Goal: Information Seeking & Learning: Check status

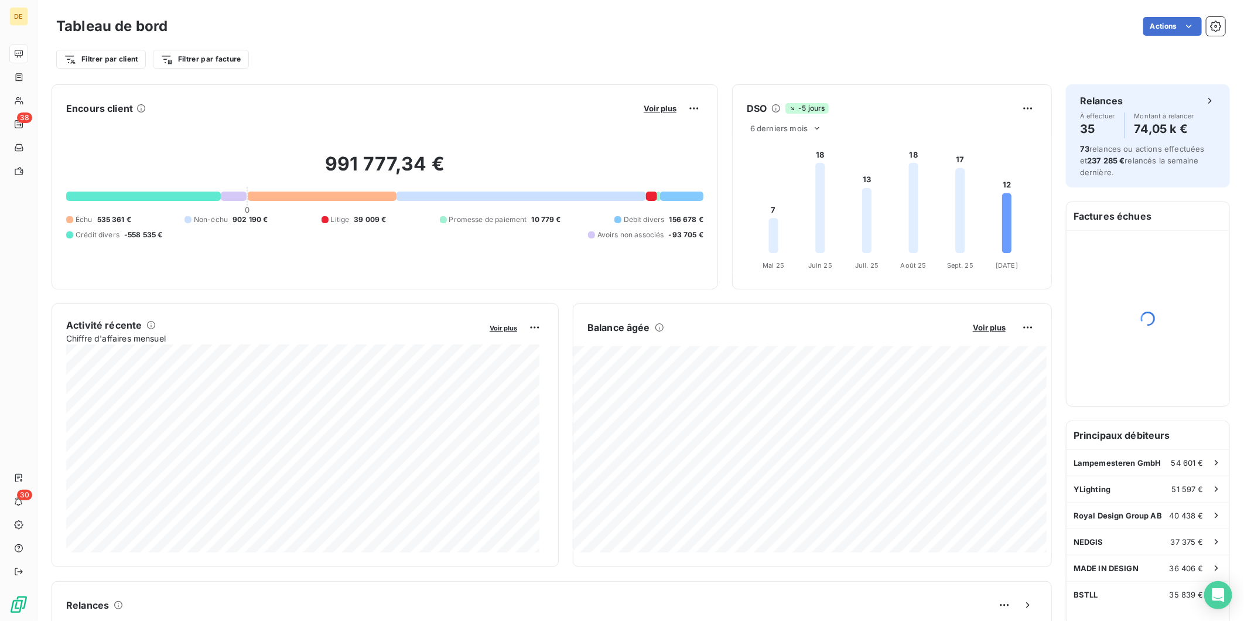
click at [482, 207] on div "991 777,34 € 0 Échu 535 361 € Non-échu 902 190 € Litige 39 009 € Promesse de pa…" at bounding box center [384, 196] width 637 height 157
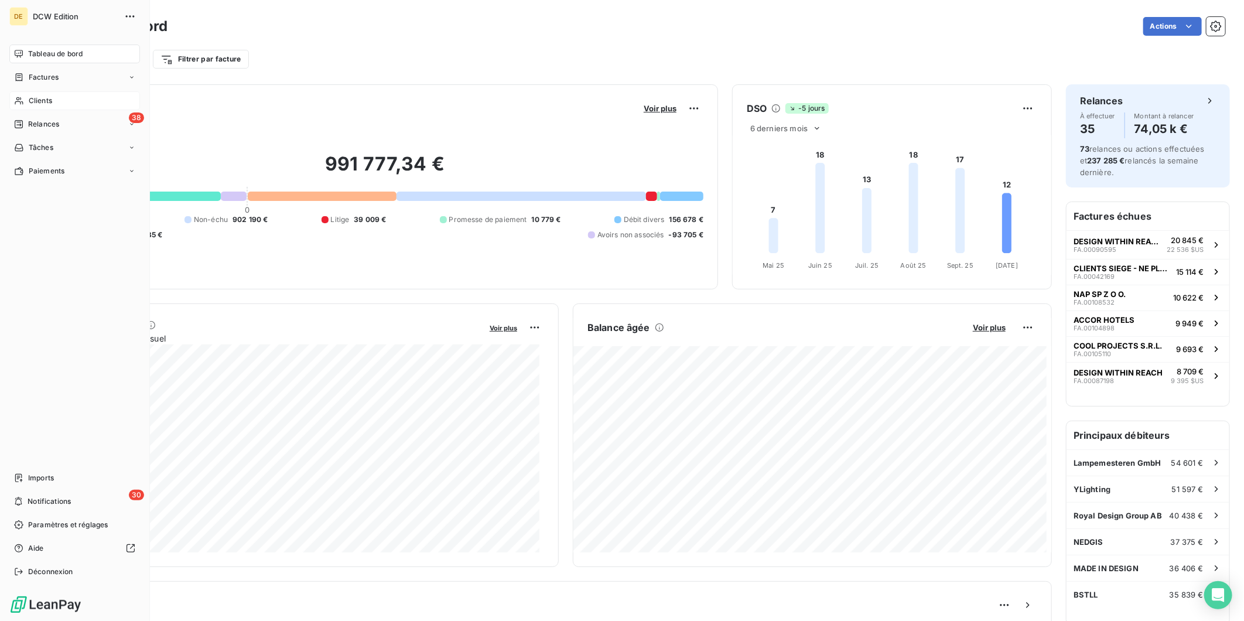
click at [42, 100] on span "Clients" at bounding box center [40, 100] width 23 height 11
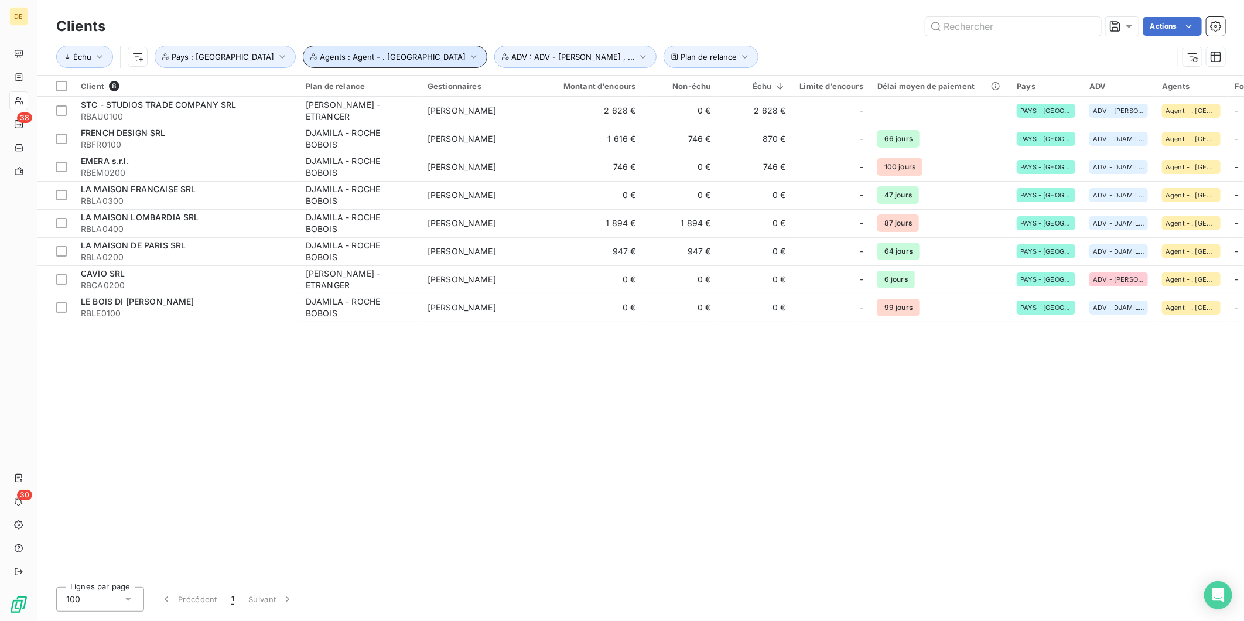
click at [342, 55] on span "Agents : Agent - . ROCHE BOBOIS" at bounding box center [393, 56] width 146 height 9
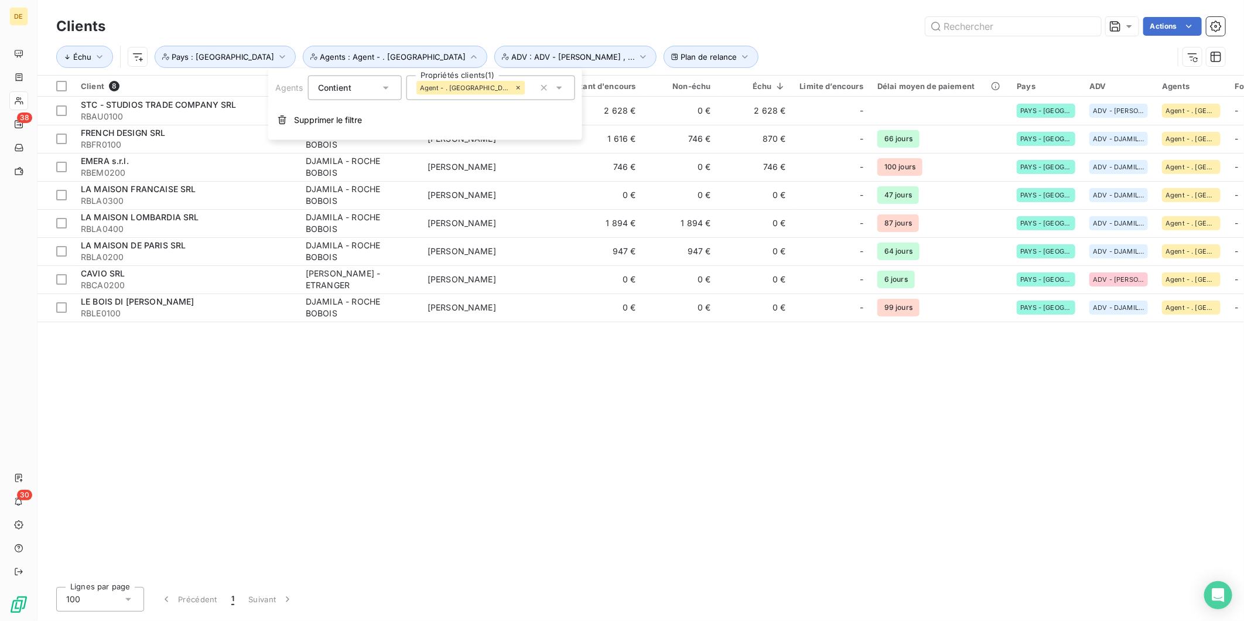
click at [515, 86] on icon at bounding box center [518, 87] width 7 height 7
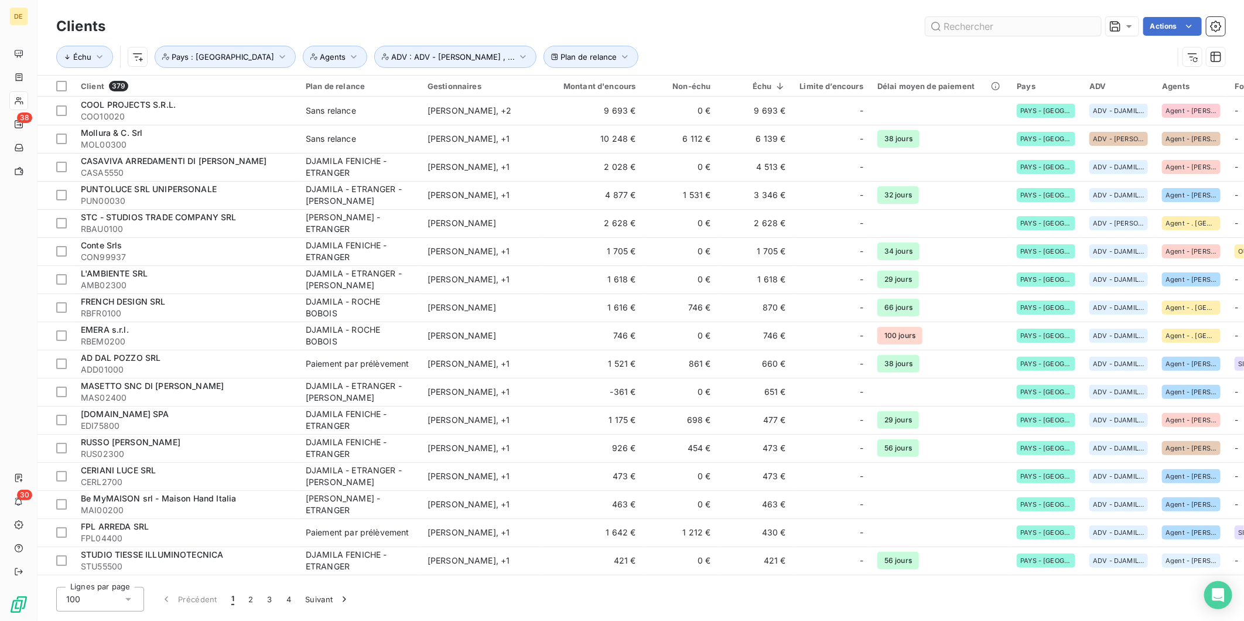
drag, startPoint x: 998, startPoint y: 36, endPoint x: 994, endPoint y: 30, distance: 7.6
click at [994, 30] on div "Clients Actions" at bounding box center [640, 26] width 1169 height 25
click at [994, 30] on input "text" at bounding box center [1014, 26] width 176 height 19
paste input "IT04238950408"
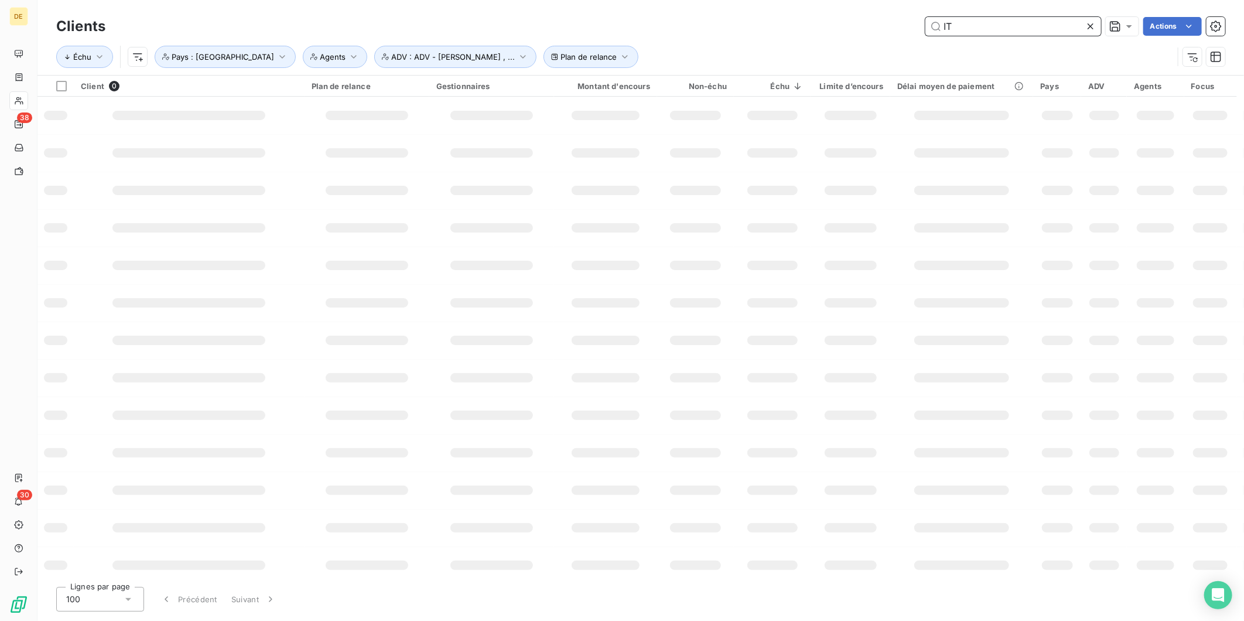
type input "I"
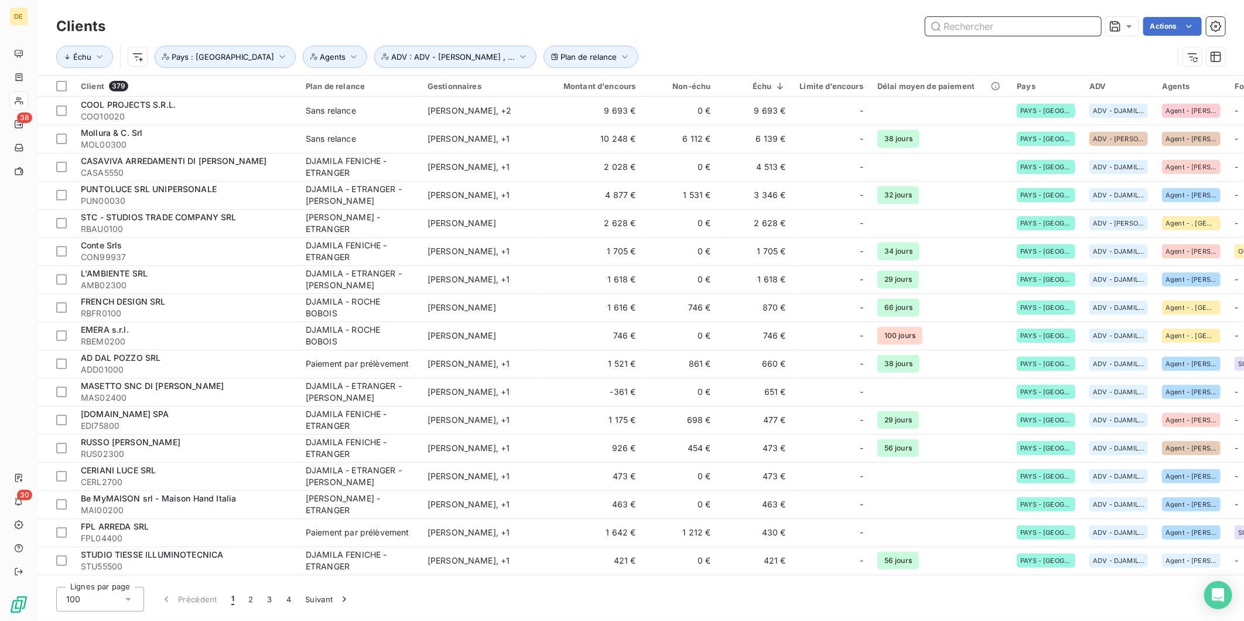
paste input "TUT1001"
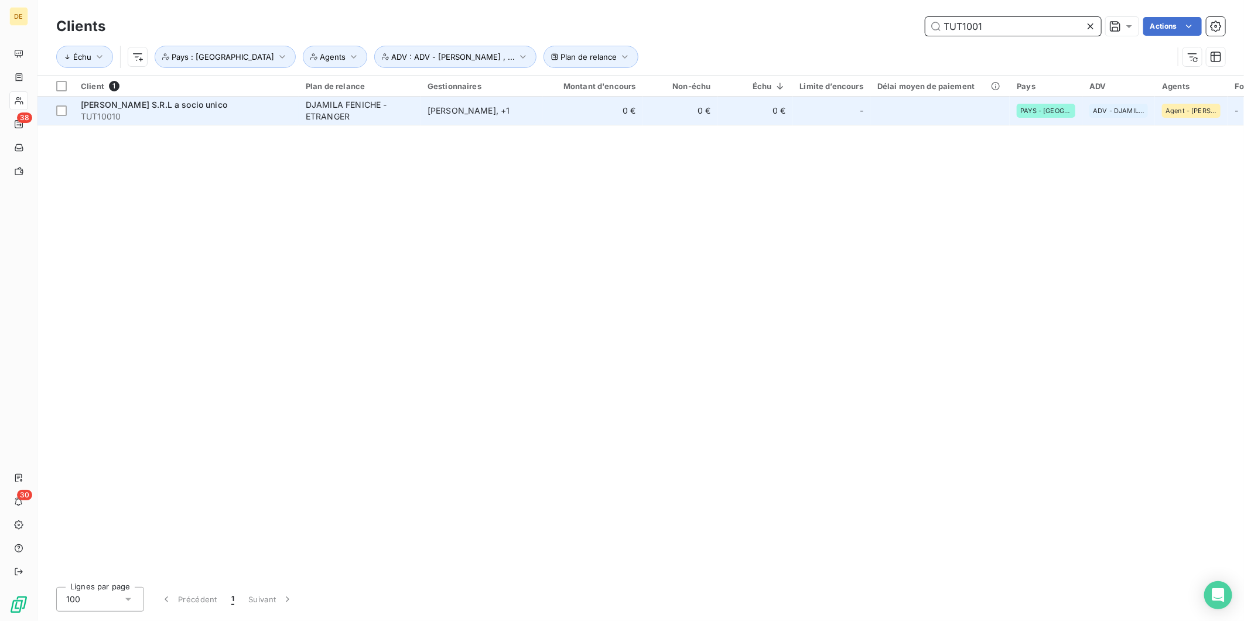
type input "TUT1001"
click at [487, 111] on div "Djamila Feniche , + 1" at bounding box center [482, 111] width 108 height 12
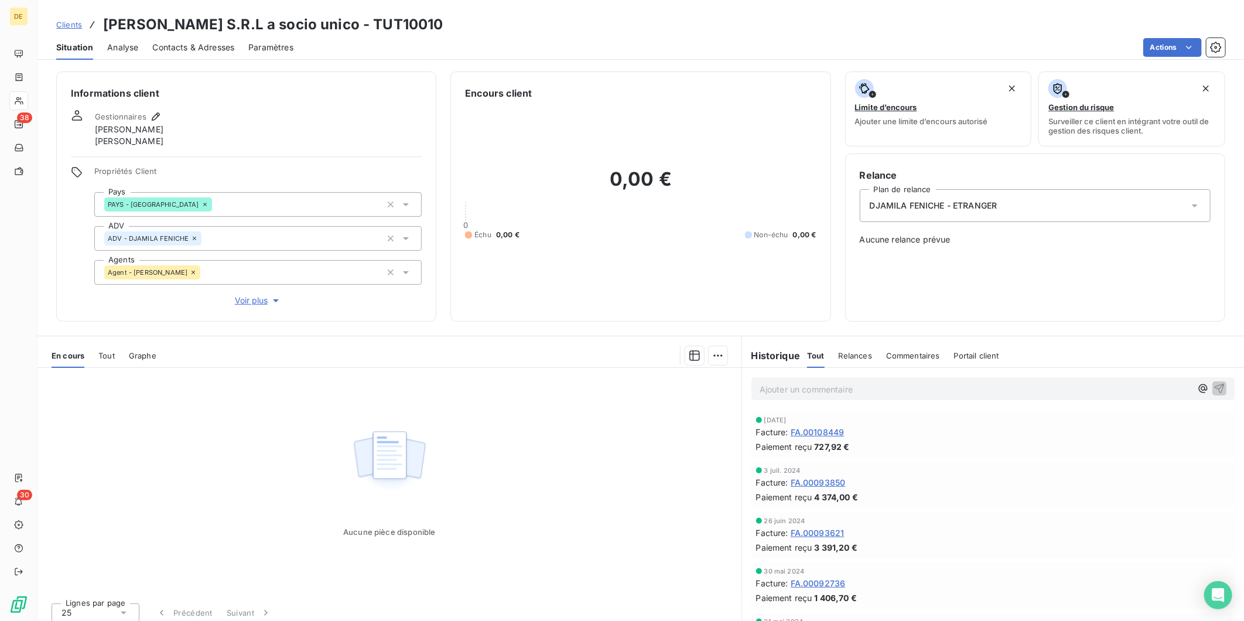
click at [251, 302] on span "Voir plus" at bounding box center [258, 301] width 47 height 12
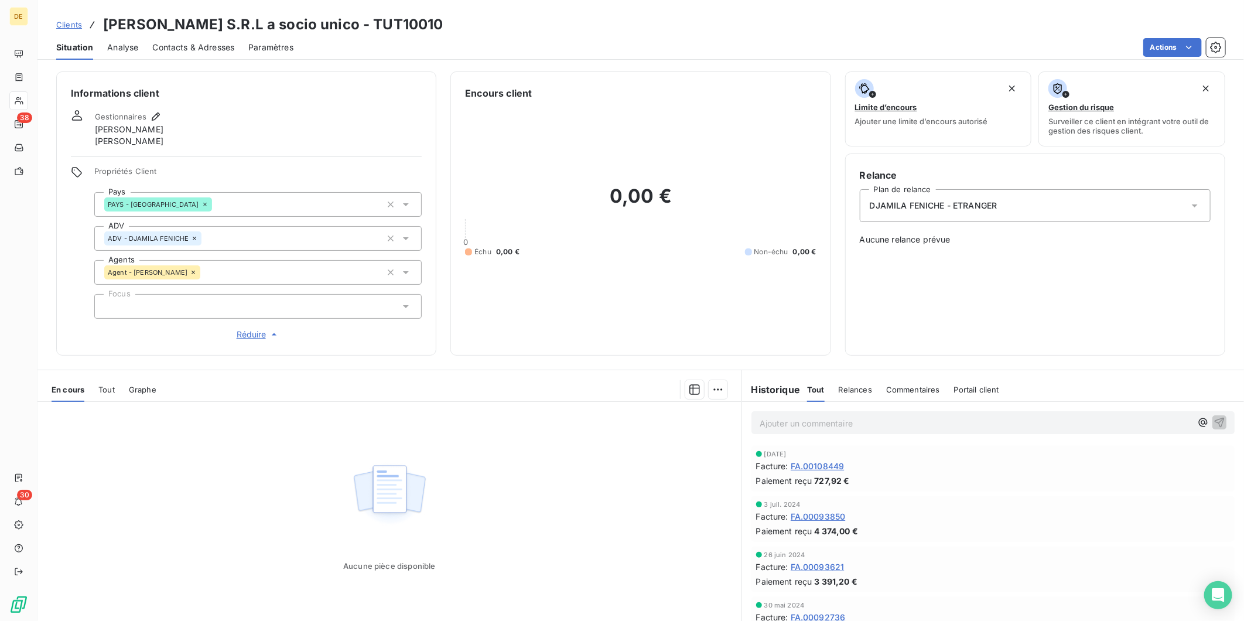
click at [174, 303] on div at bounding box center [257, 306] width 327 height 25
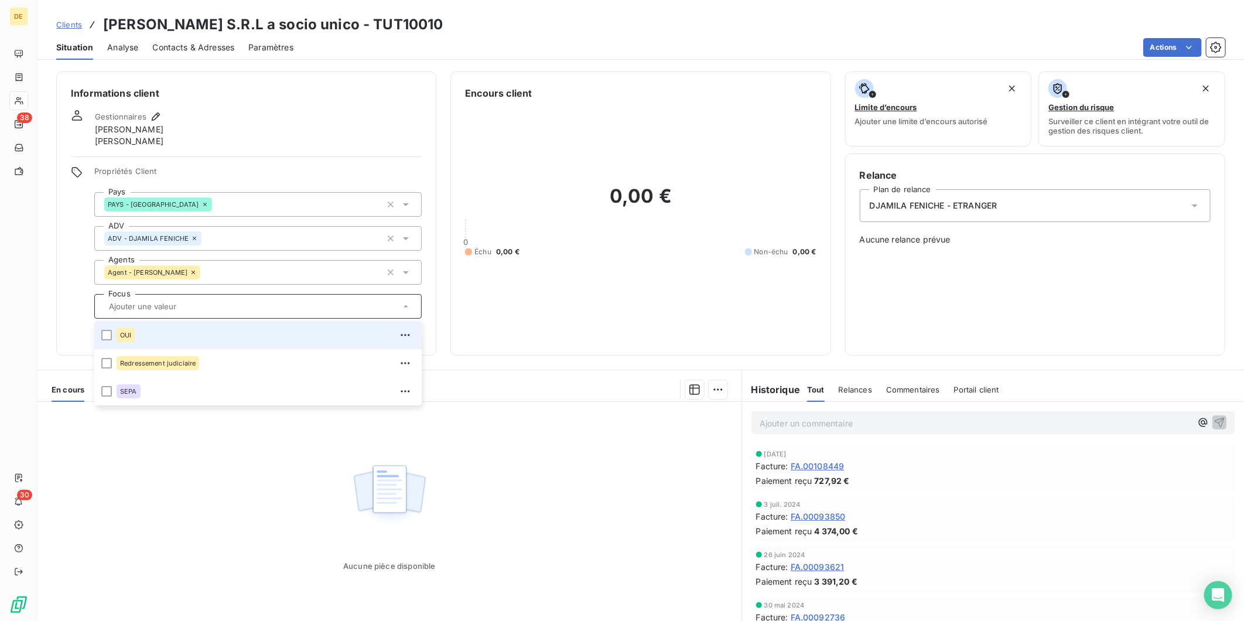
click at [114, 333] on li "OUI" at bounding box center [257, 335] width 327 height 28
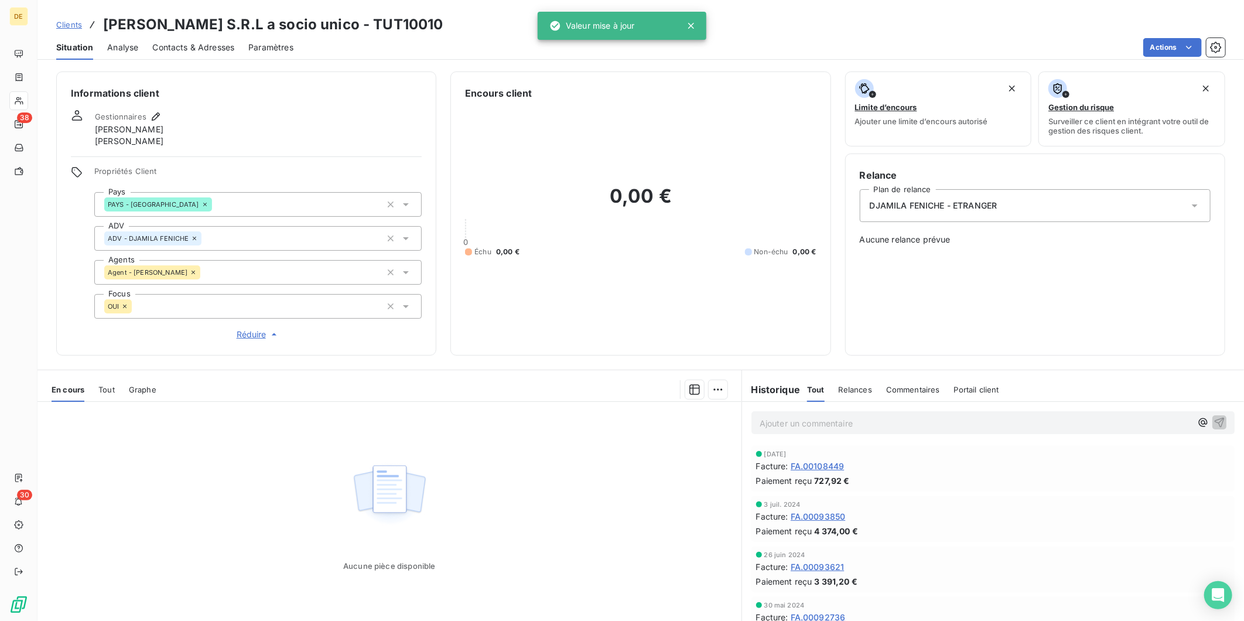
click at [899, 276] on div "Relance Plan de relance DJAMILA FENICHE - ETRANGER Aucune relance prévue" at bounding box center [1035, 254] width 351 height 173
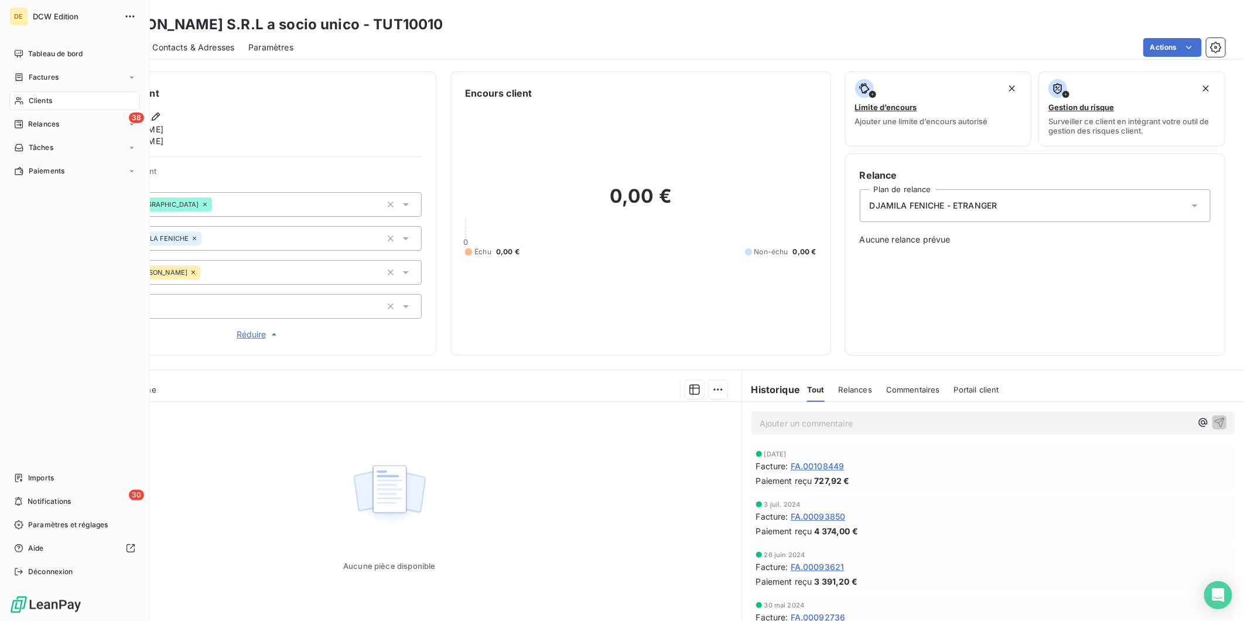
click at [16, 98] on icon at bounding box center [19, 101] width 8 height 8
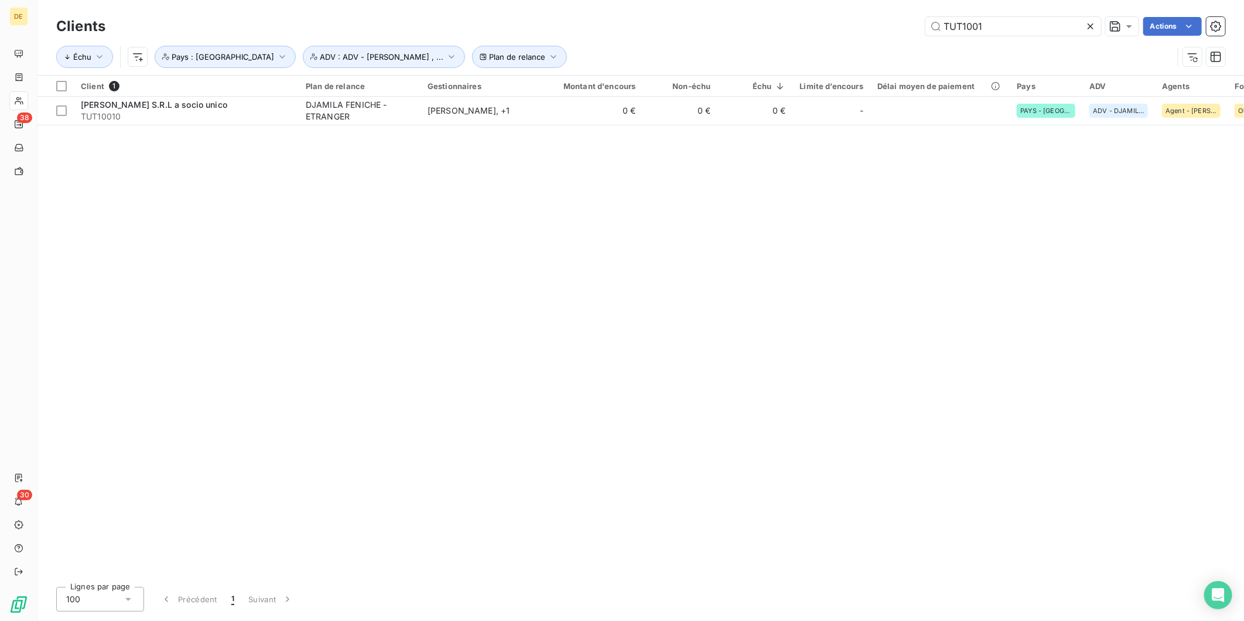
click at [1091, 23] on icon at bounding box center [1091, 27] width 12 height 12
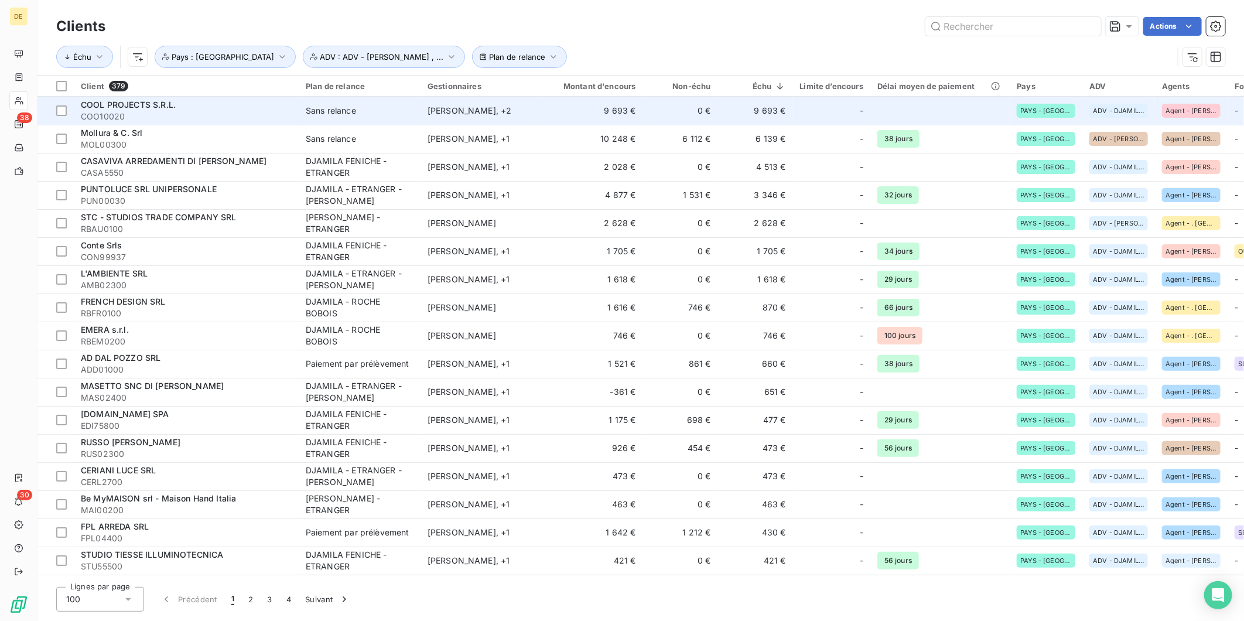
click at [584, 108] on td "9 693 €" at bounding box center [593, 111] width 101 height 28
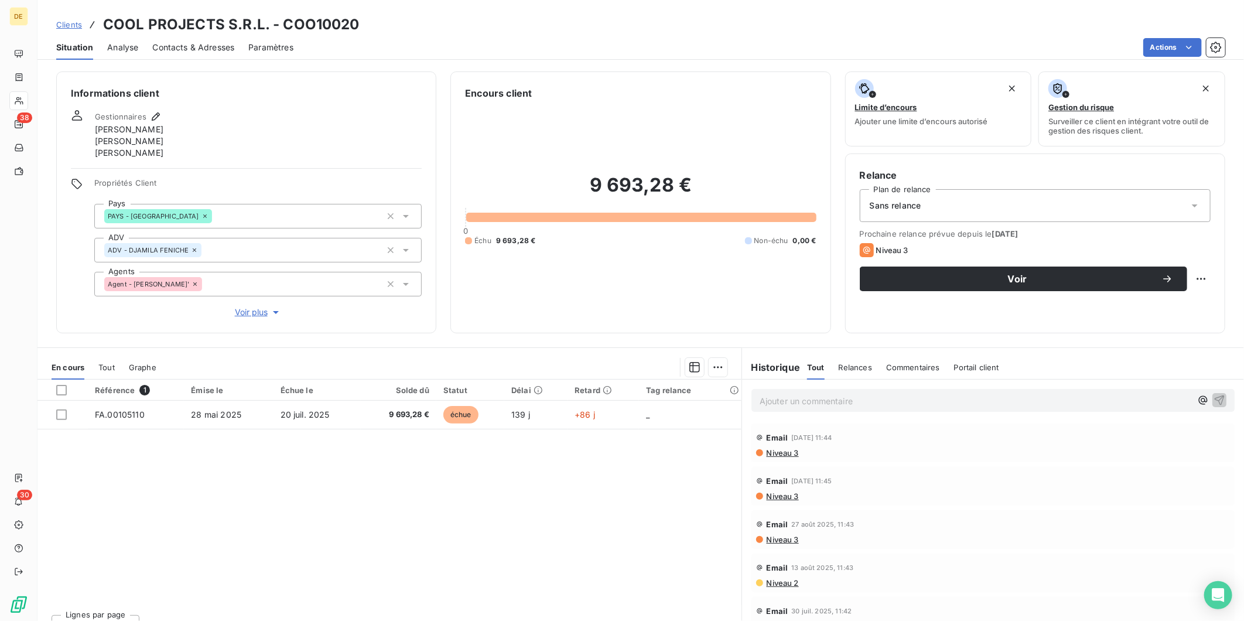
click at [838, 518] on div "Email 27 août 2025, 11:43" at bounding box center [993, 524] width 474 height 19
click at [780, 454] on span "Niveau 3" at bounding box center [782, 452] width 33 height 9
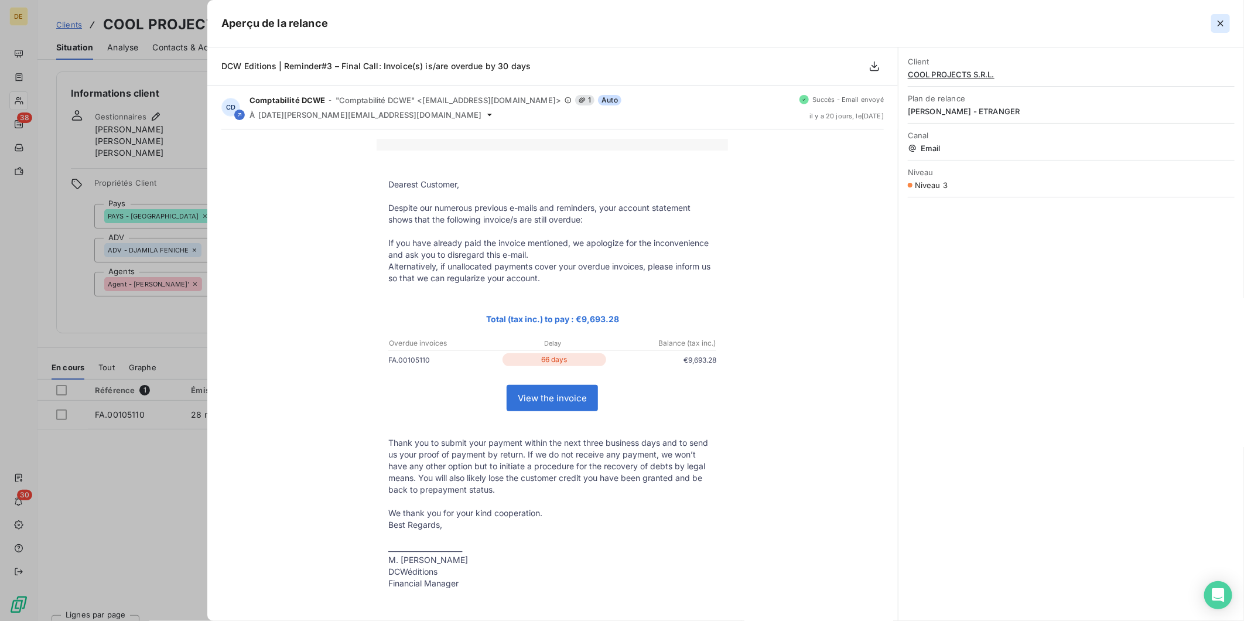
click at [1223, 19] on icon "button" at bounding box center [1221, 24] width 12 height 12
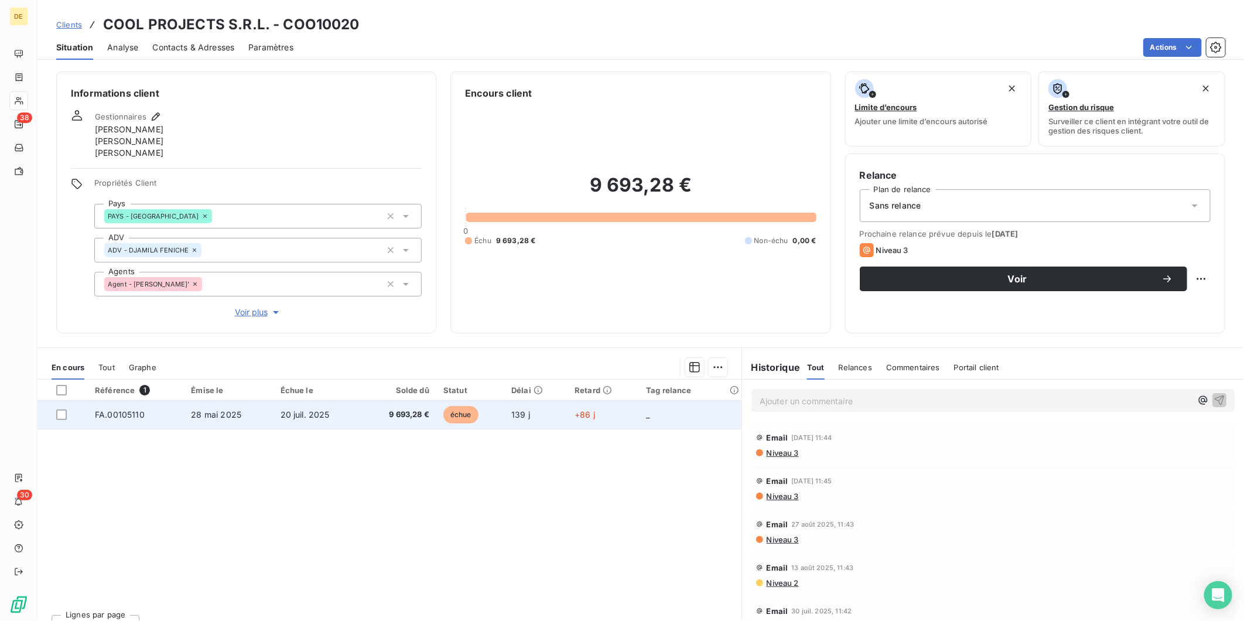
click at [257, 419] on td "28 mai 2025" at bounding box center [228, 415] width 89 height 28
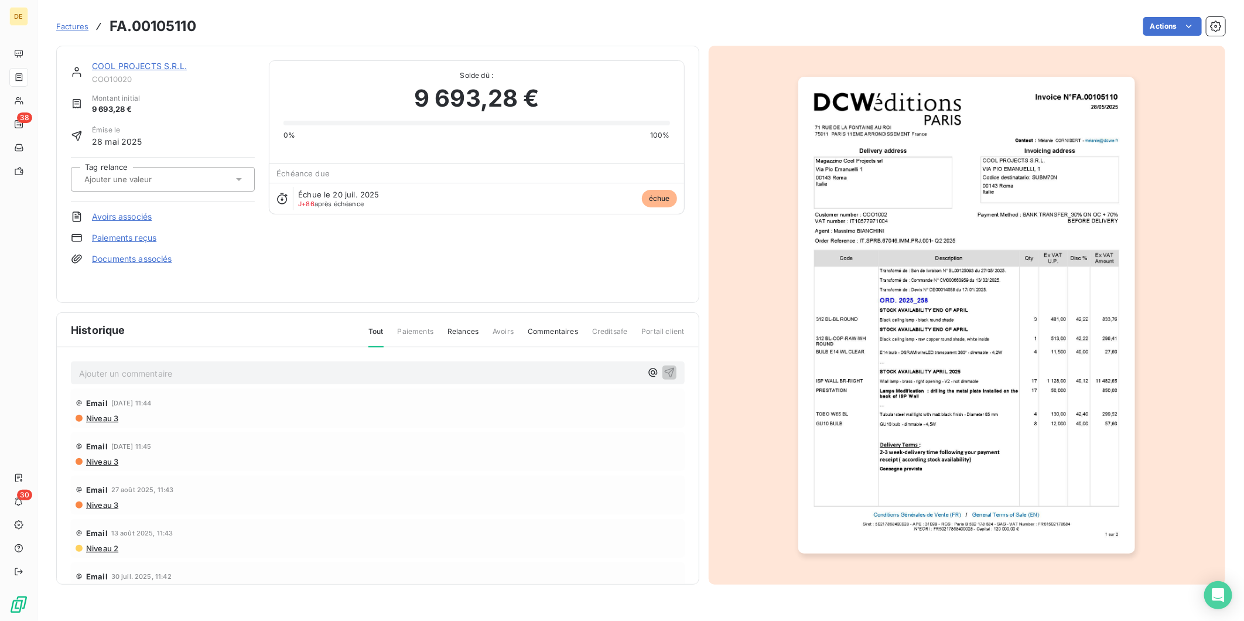
click at [989, 124] on img "button" at bounding box center [967, 315] width 337 height 477
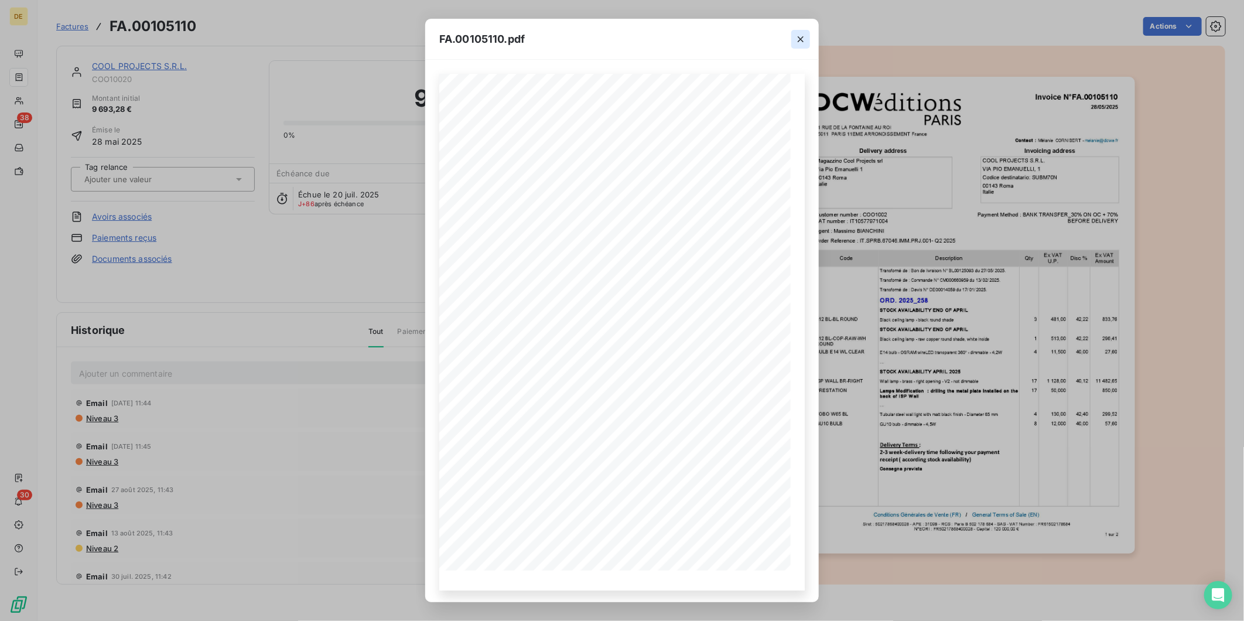
click at [801, 42] on icon "button" at bounding box center [801, 39] width 12 height 12
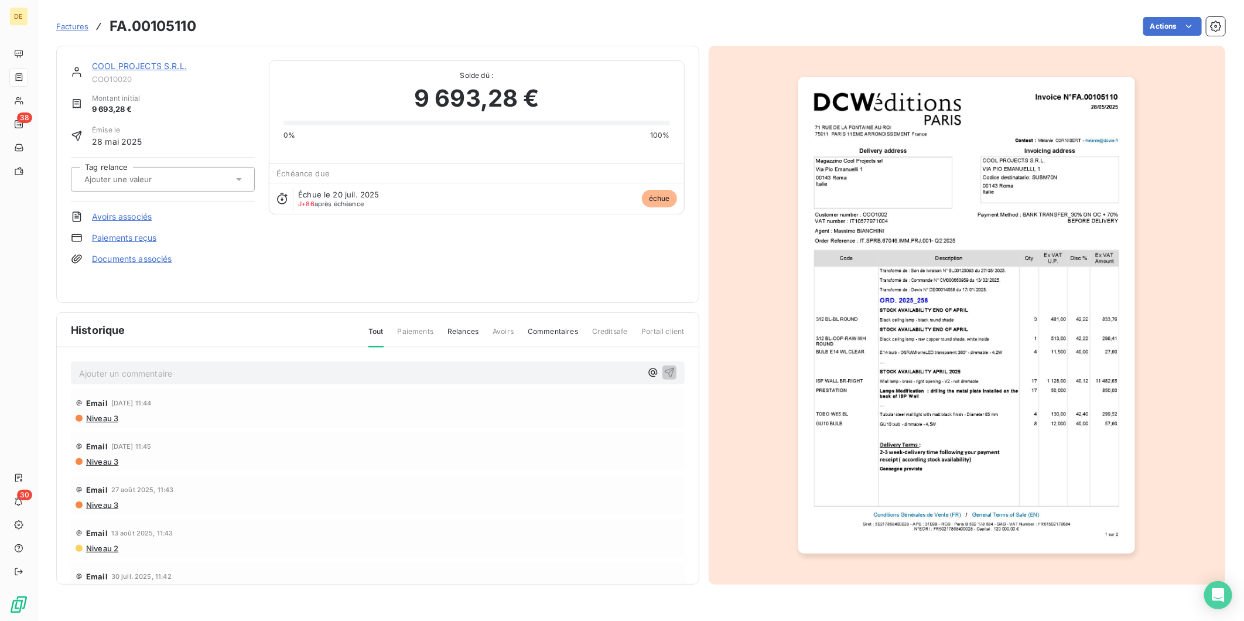
click at [151, 67] on link "COOL PROJECTS S.R.L." at bounding box center [139, 66] width 95 height 10
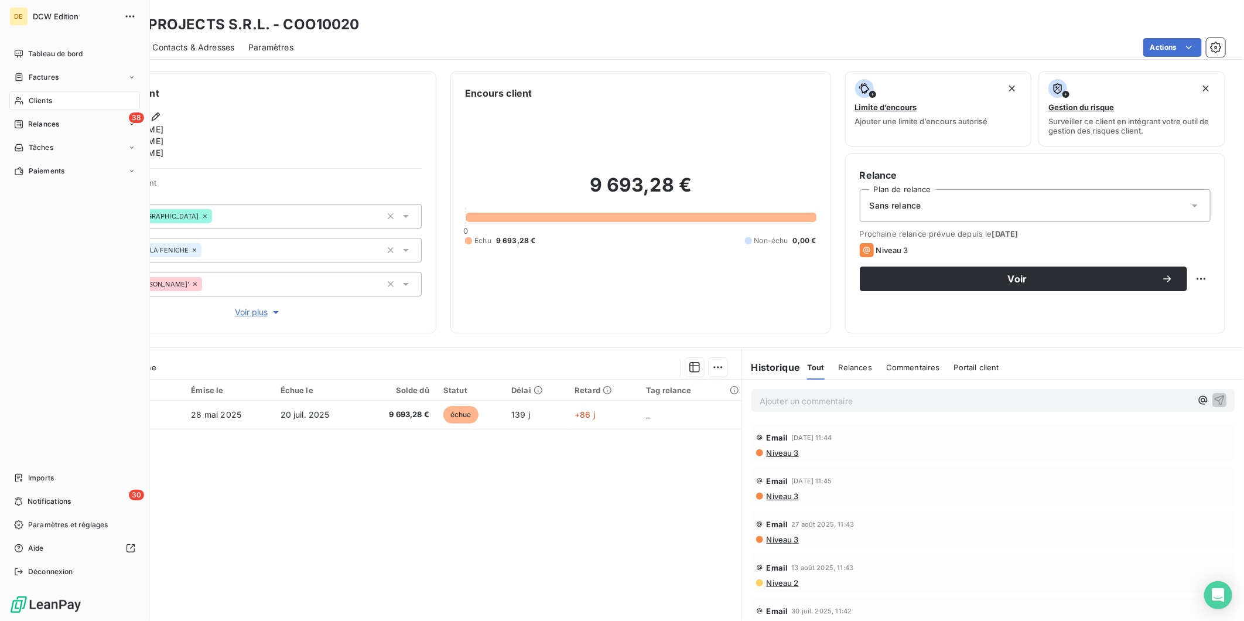
click at [36, 95] on span "Clients" at bounding box center [40, 100] width 23 height 11
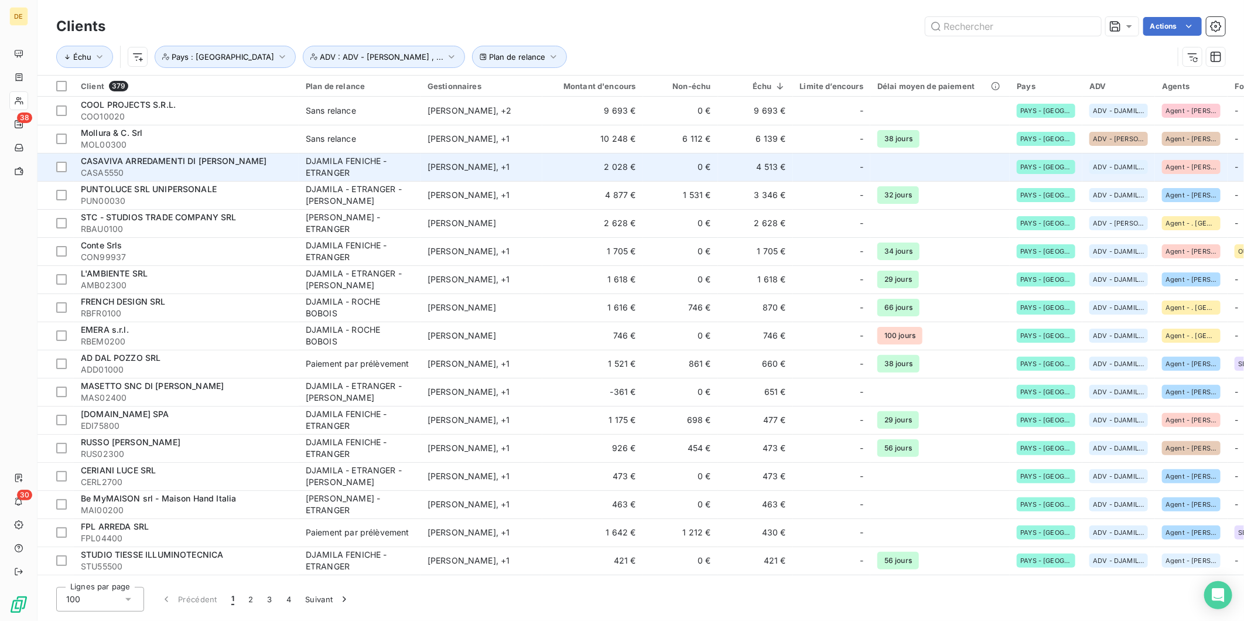
click at [151, 170] on span "CASA5550" at bounding box center [186, 173] width 211 height 12
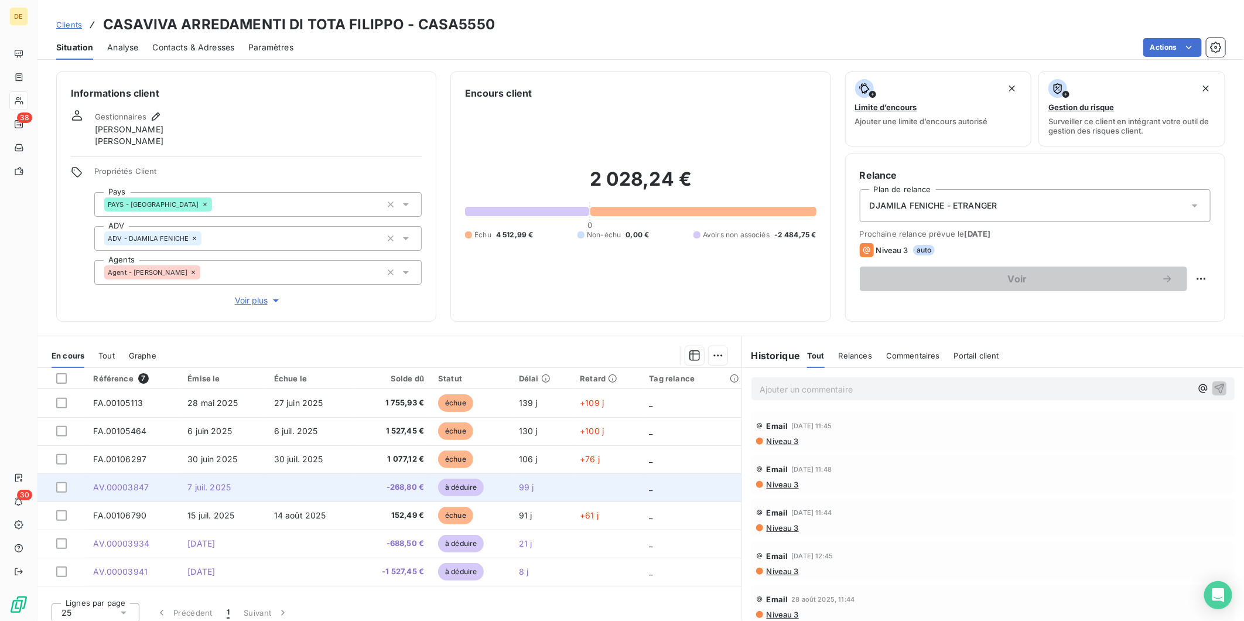
scroll to position [8, 0]
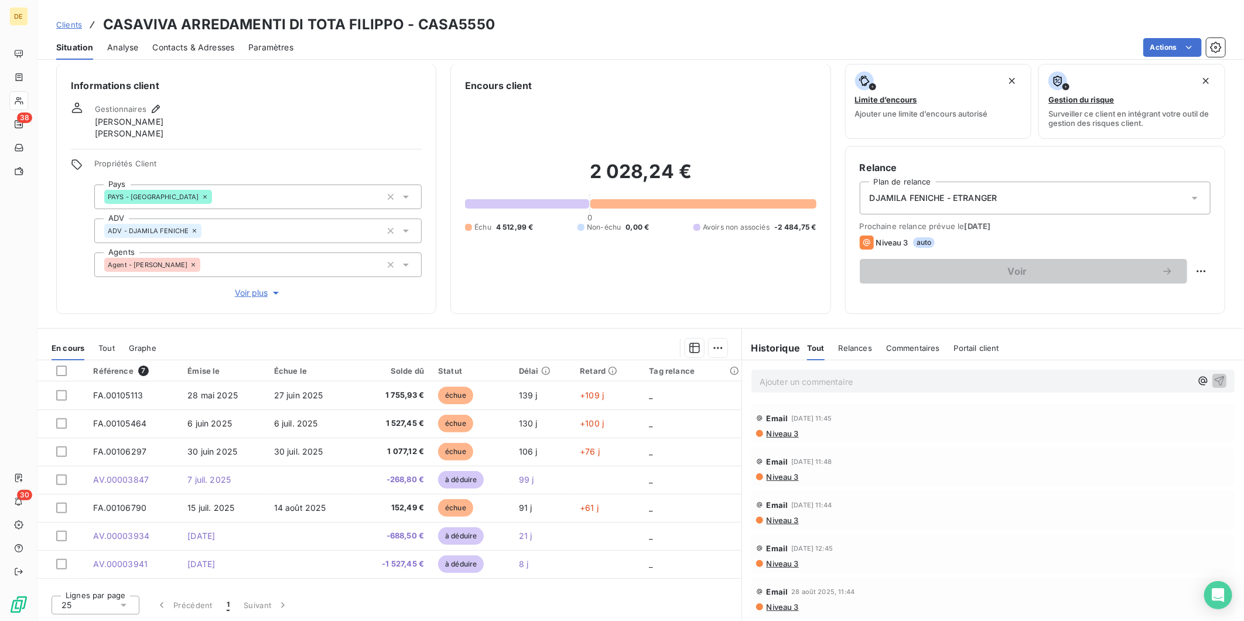
click at [766, 383] on p "Ajouter un commentaire ﻿" at bounding box center [976, 381] width 432 height 15
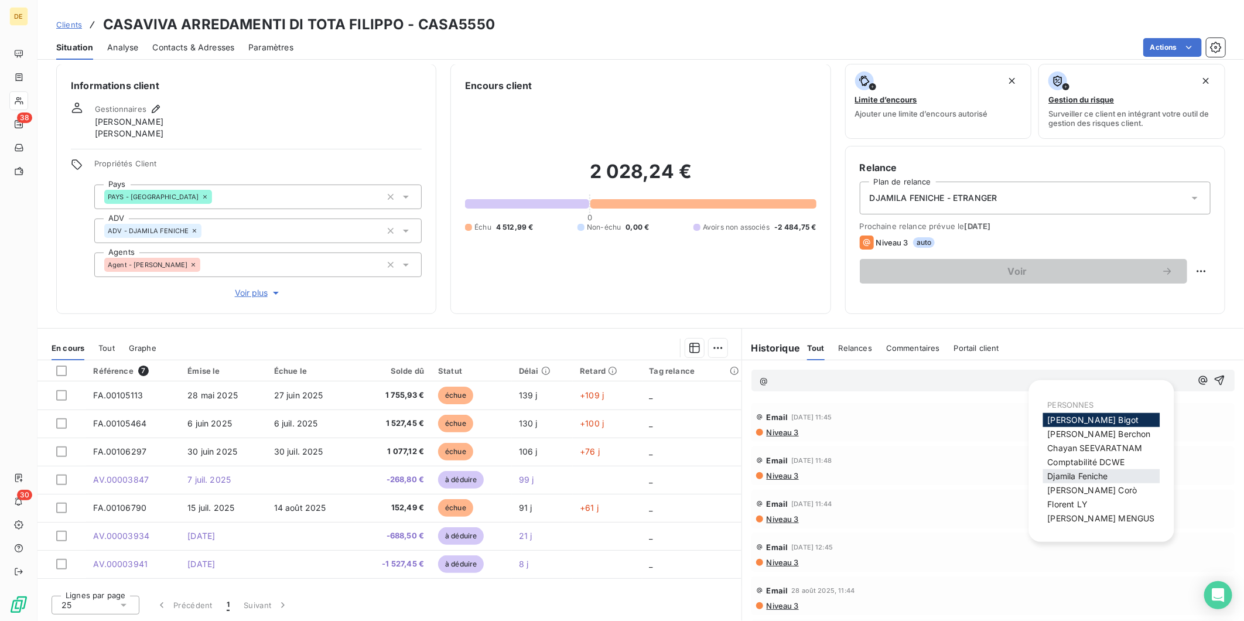
click at [1086, 475] on span "Djamila Feniche" at bounding box center [1078, 476] width 60 height 10
click at [1068, 490] on span "Eleonora Corò" at bounding box center [1093, 490] width 90 height 10
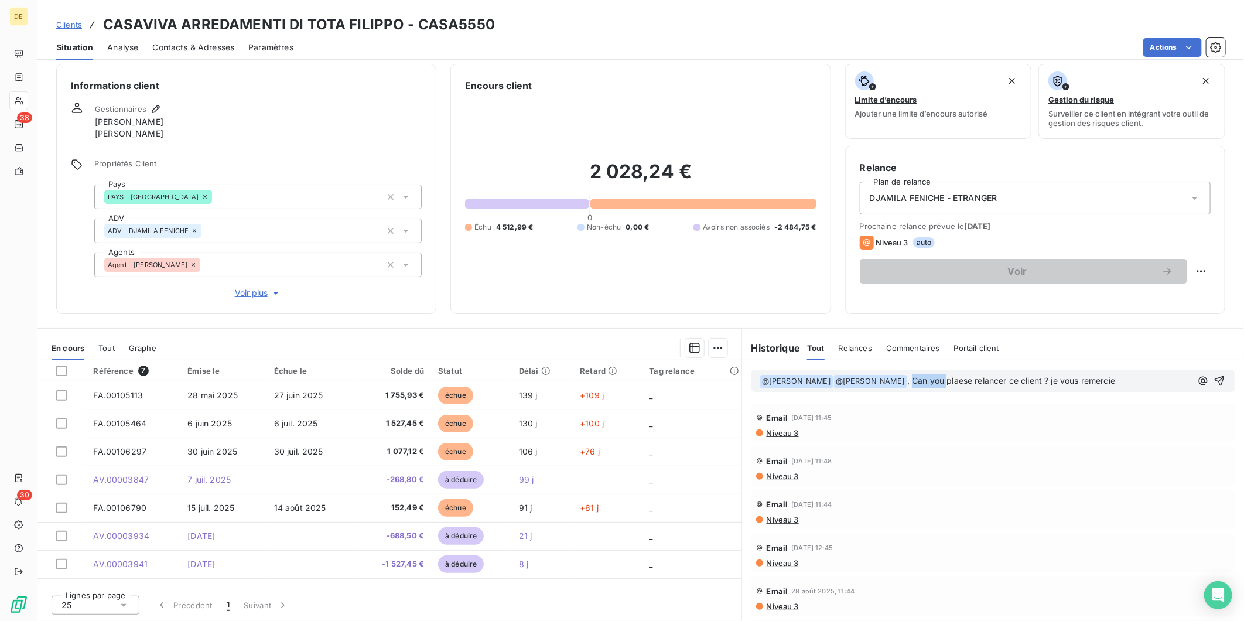
drag, startPoint x: 1106, startPoint y: 384, endPoint x: 891, endPoint y: 388, distance: 215.0
click at [891, 388] on div "﻿ @ Djamila Feniche ﻿ ﻿ @ Eleonora Corò ﻿ , Can you plaese relancer ce client ?…" at bounding box center [993, 381] width 483 height 22
drag, startPoint x: 1097, startPoint y: 384, endPoint x: 896, endPoint y: 375, distance: 201.2
click at [907, 376] on span ", Can you plaese relancer ce client ? je vous remercie" at bounding box center [1011, 381] width 208 height 10
drag, startPoint x: 1122, startPoint y: 382, endPoint x: 891, endPoint y: 379, distance: 231.4
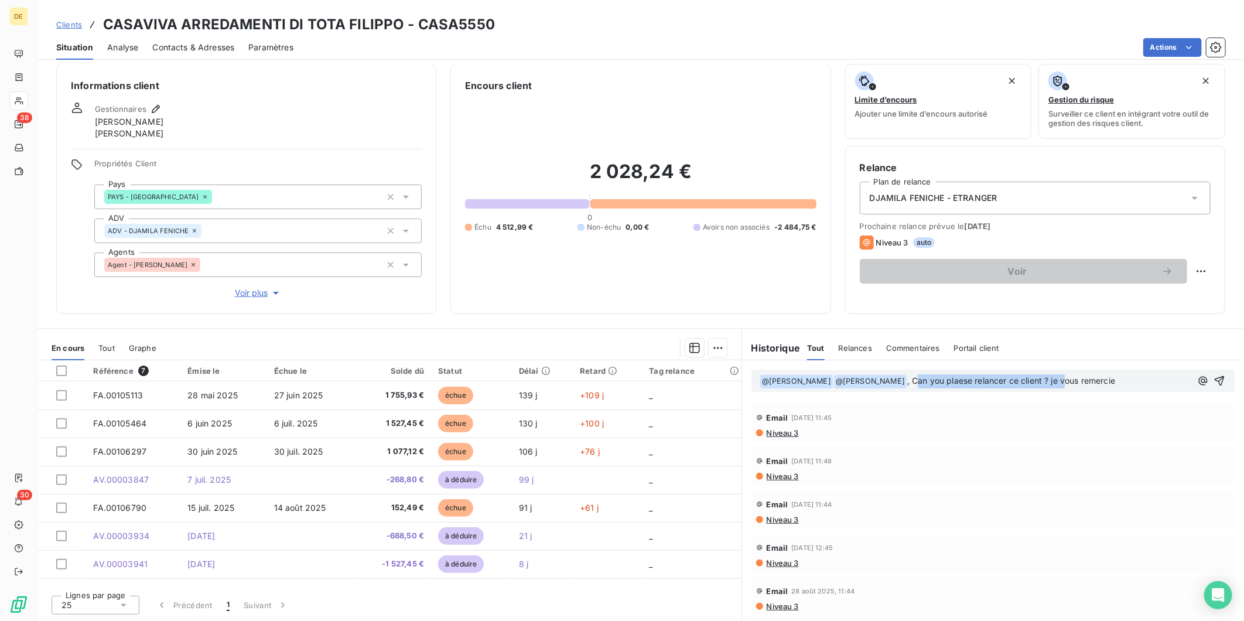
click at [891, 379] on p "﻿ @ Djamila Feniche ﻿ ﻿ @ Eleonora Corò ﻿ , Can you plaese relancer ce client ?…" at bounding box center [976, 381] width 432 height 14
copy span "Can you plaese relancer ce client ? je vous remercie"
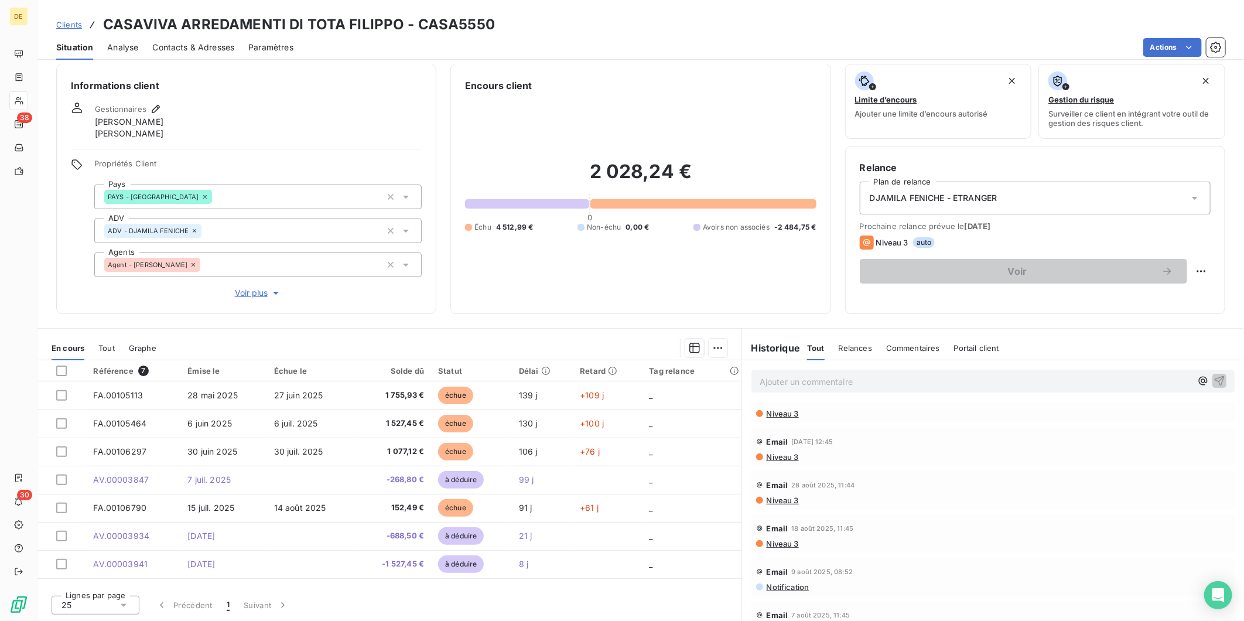
scroll to position [149, 0]
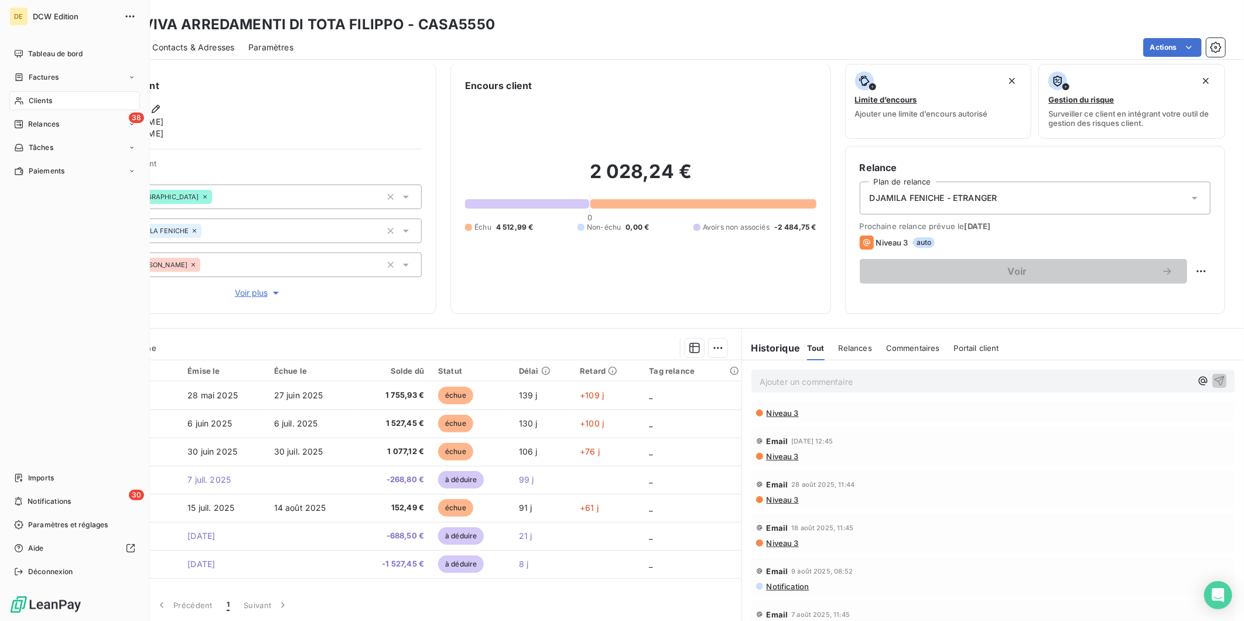
click at [25, 101] on div "Clients" at bounding box center [74, 100] width 131 height 19
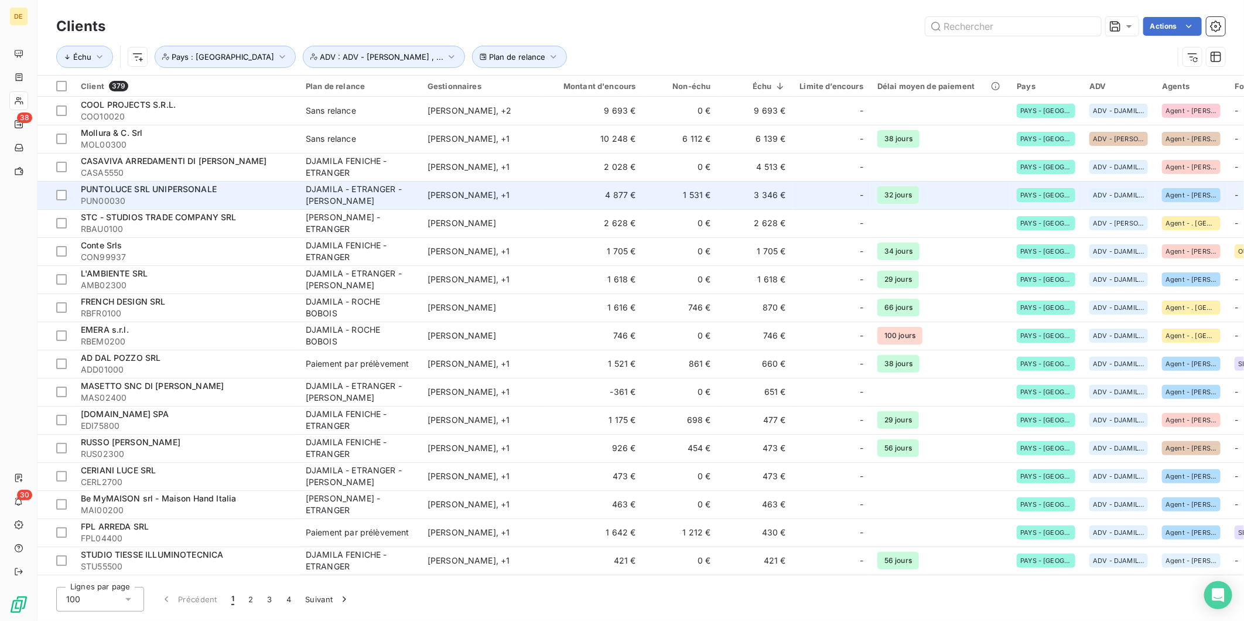
click at [485, 192] on div "Djamila Feniche , + 1" at bounding box center [482, 195] width 108 height 12
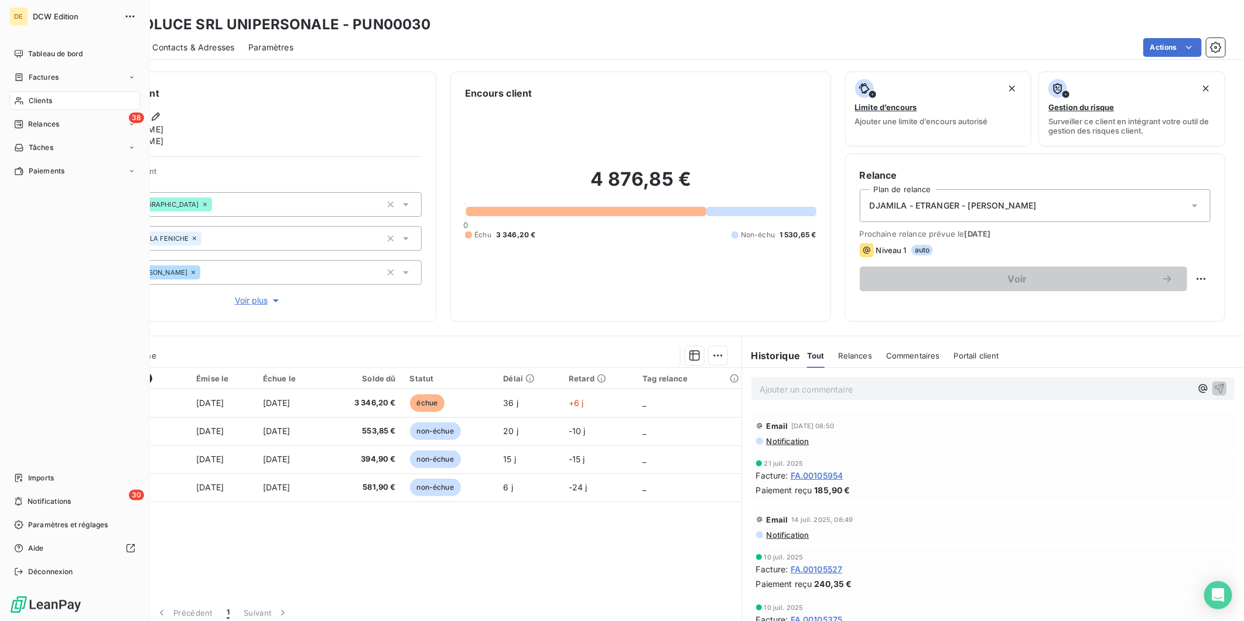
click at [22, 100] on icon at bounding box center [19, 100] width 10 height 9
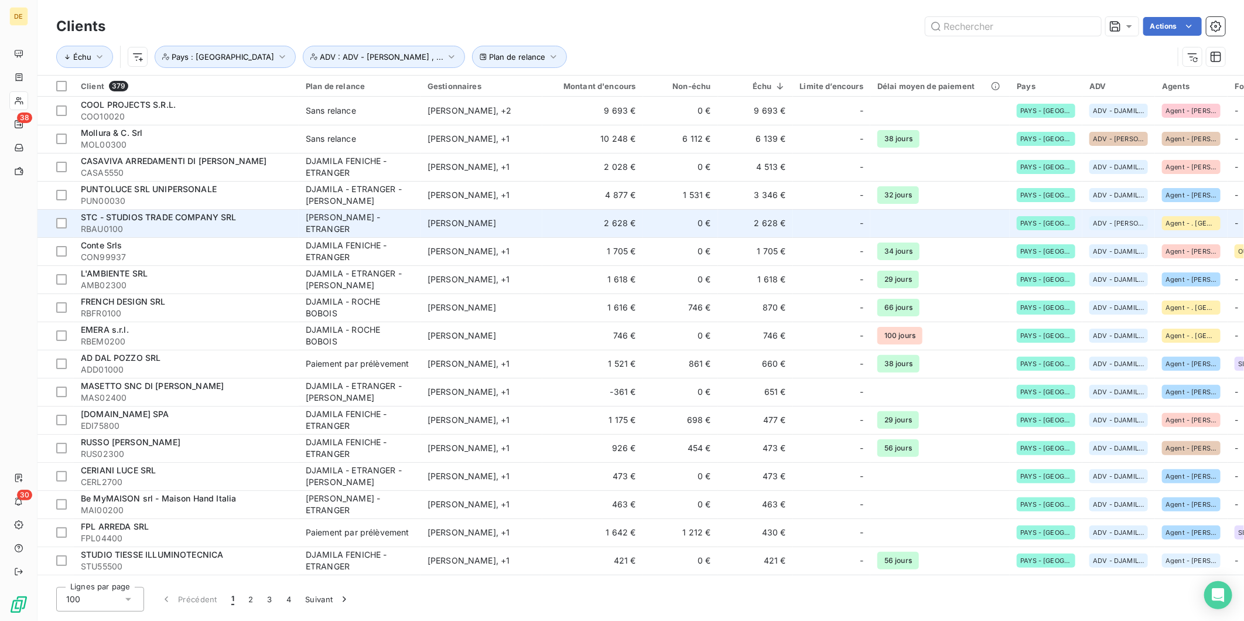
click at [587, 232] on td "2 628 €" at bounding box center [593, 223] width 101 height 28
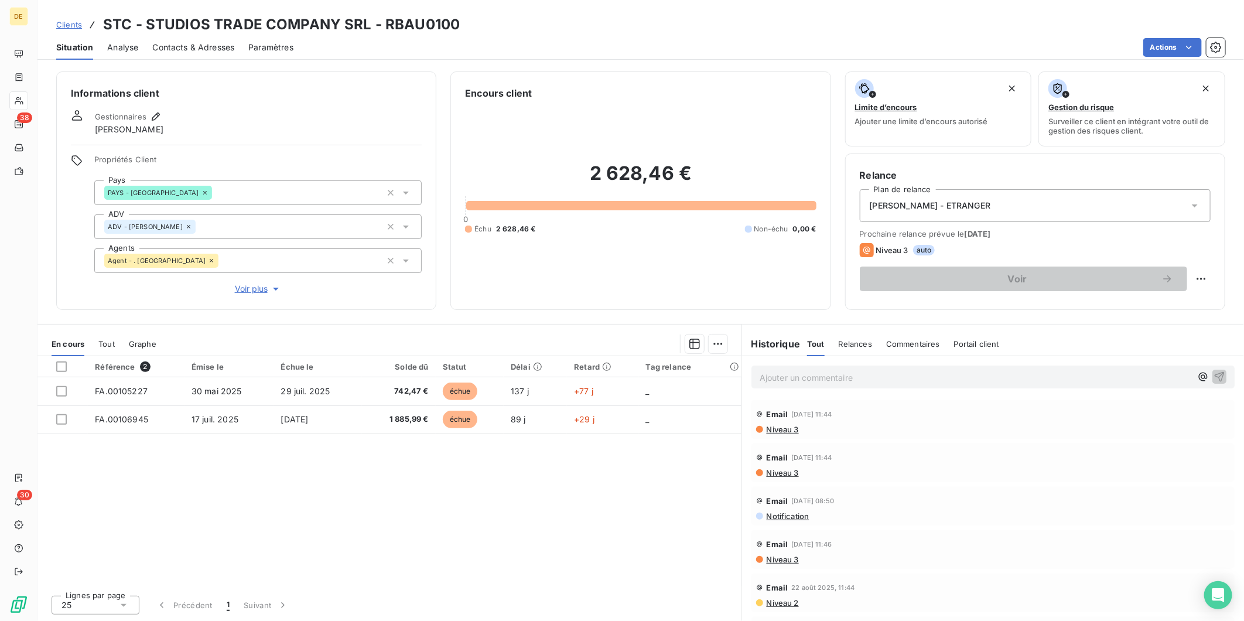
click at [787, 379] on p "Ajouter un commentaire ﻿" at bounding box center [976, 377] width 432 height 15
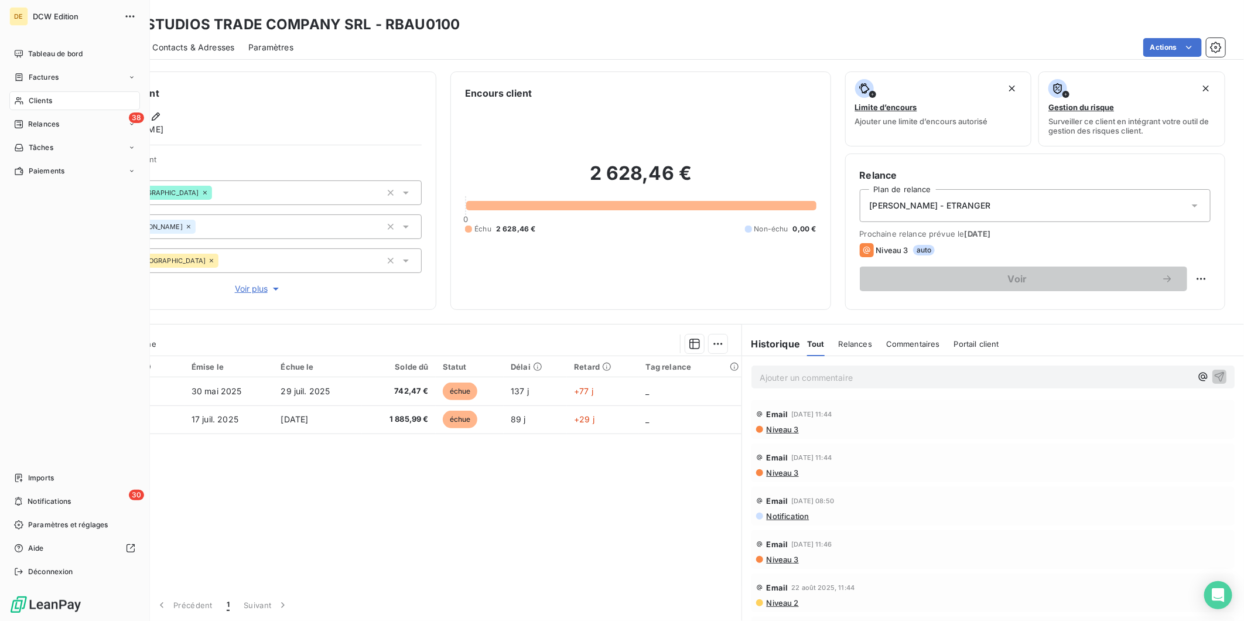
click at [30, 100] on span "Clients" at bounding box center [40, 100] width 23 height 11
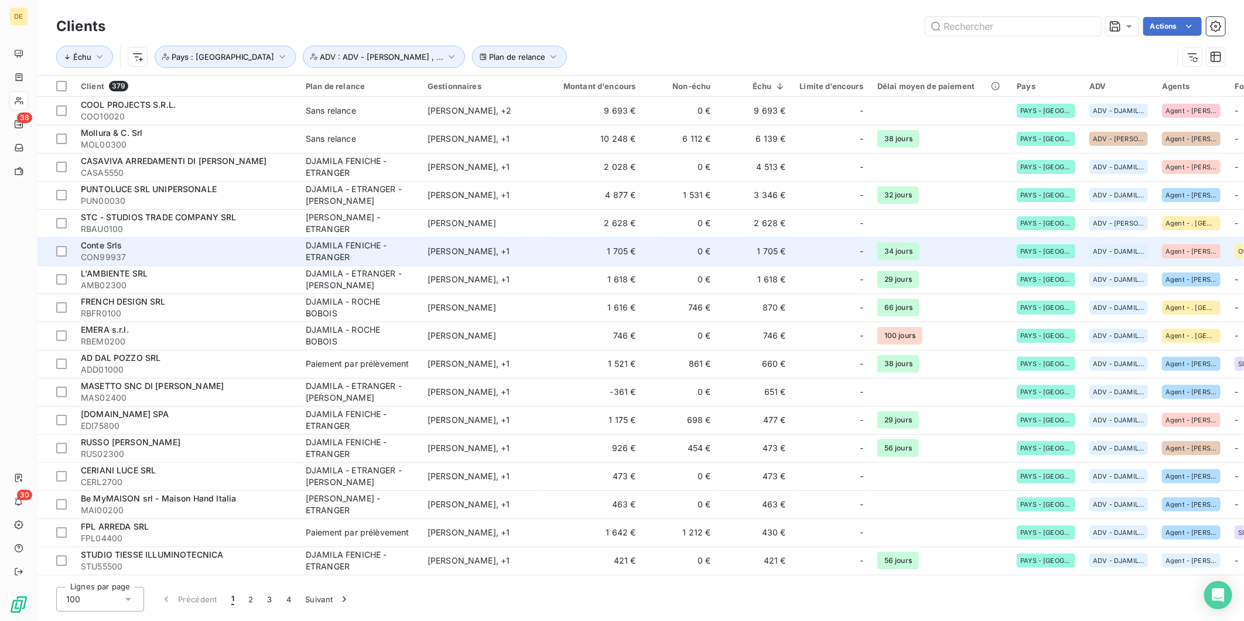
click at [621, 260] on td "1 705 €" at bounding box center [593, 251] width 101 height 28
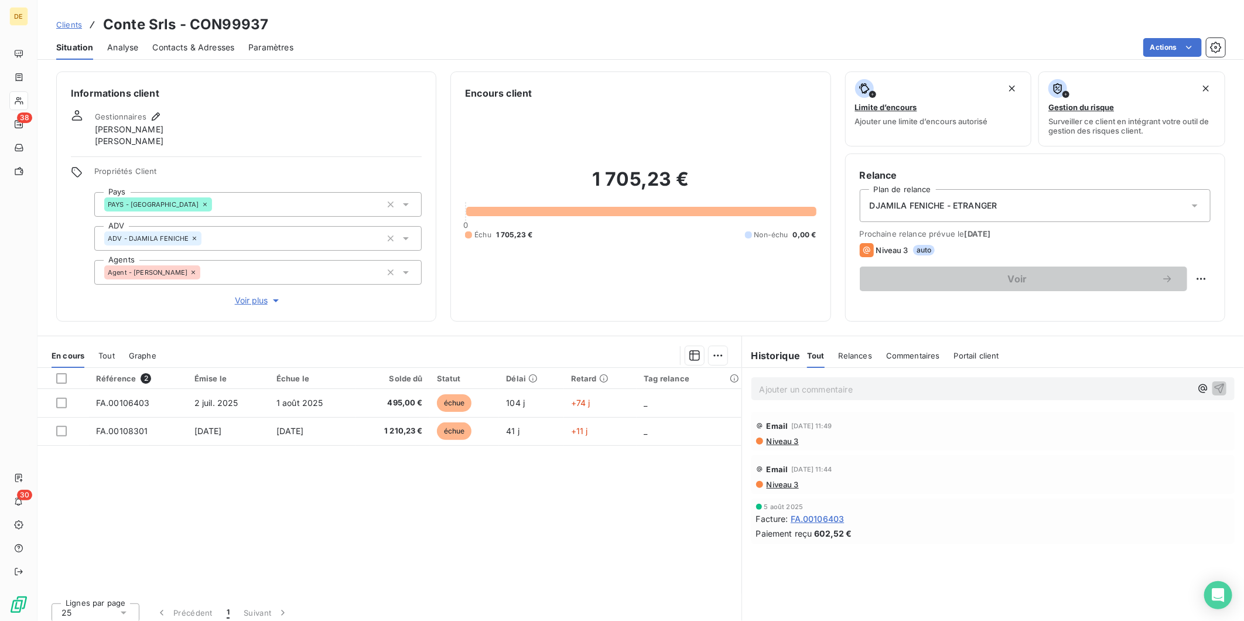
click at [770, 383] on p "Ajouter un commentaire ﻿" at bounding box center [976, 389] width 432 height 15
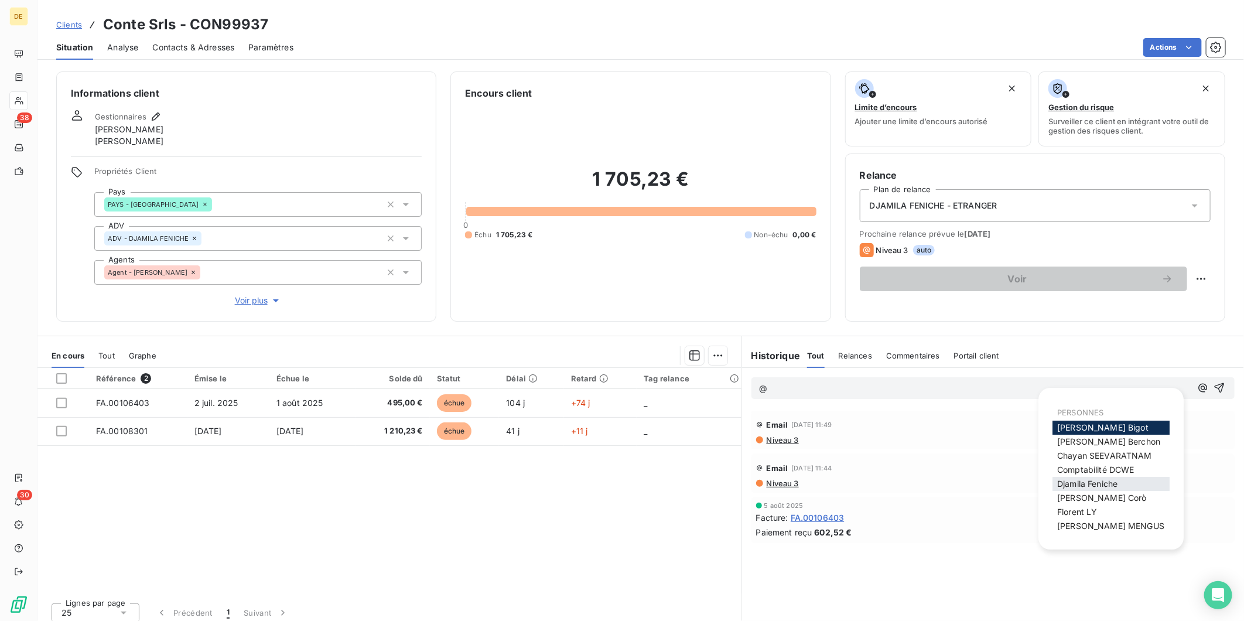
click at [1069, 480] on span "Djamila Feniche" at bounding box center [1087, 484] width 60 height 10
click at [1081, 499] on span "Eleonora Corò" at bounding box center [1102, 498] width 90 height 10
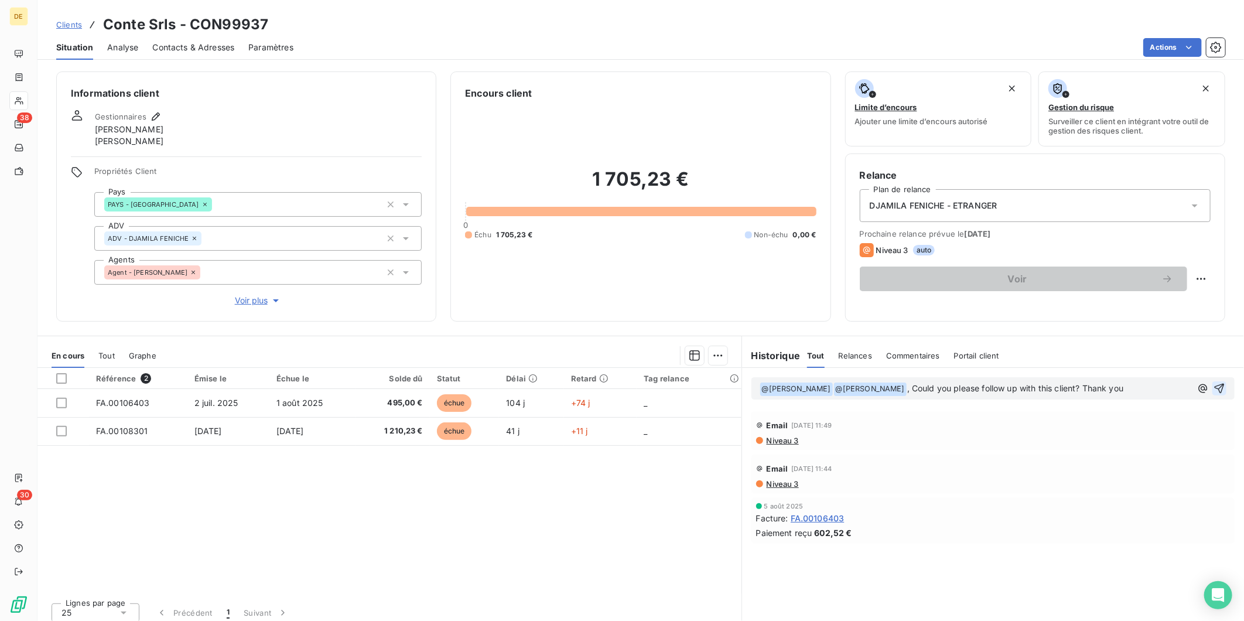
click at [1214, 385] on icon "button" at bounding box center [1220, 389] width 12 height 12
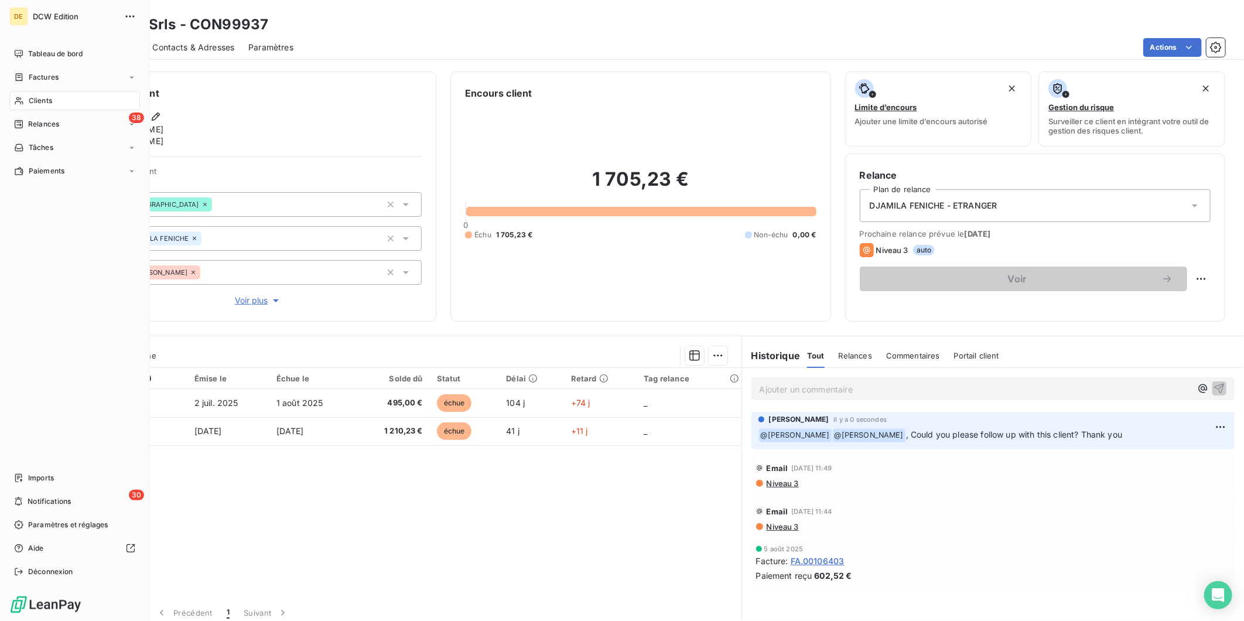
click at [33, 98] on span "Clients" at bounding box center [40, 100] width 23 height 11
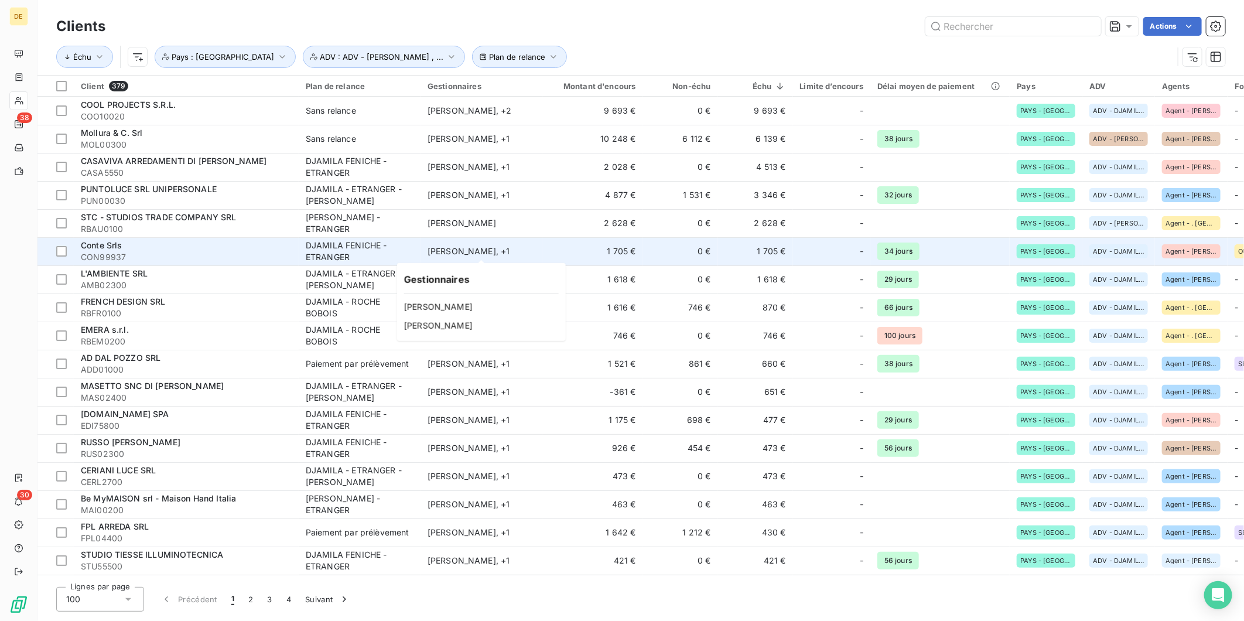
click at [475, 257] on div "Djamila Feniche , + 1" at bounding box center [482, 251] width 108 height 12
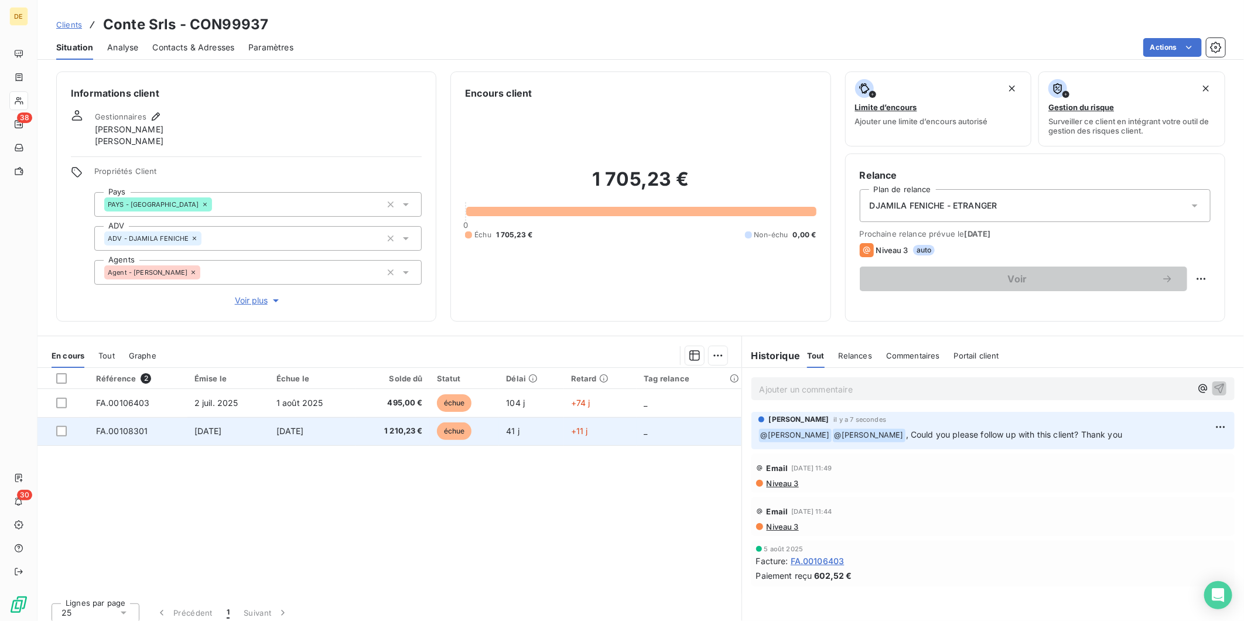
click at [346, 429] on td "3 oct. 2025" at bounding box center [312, 431] width 86 height 28
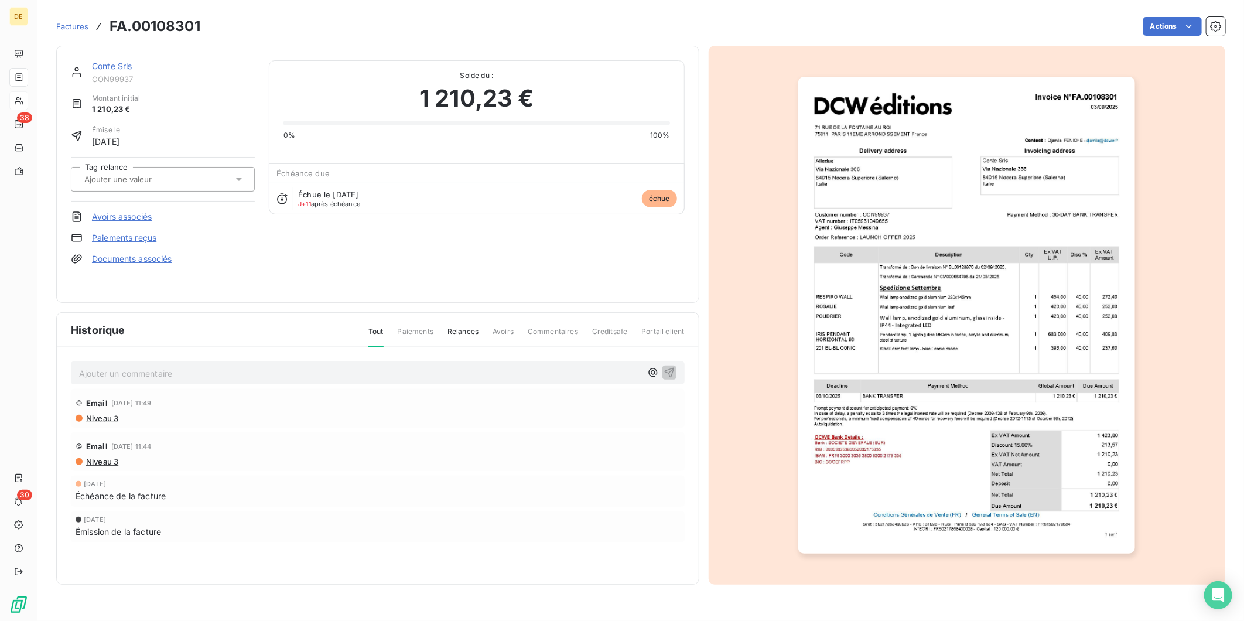
click at [109, 63] on link "Conte Srls" at bounding box center [112, 66] width 40 height 10
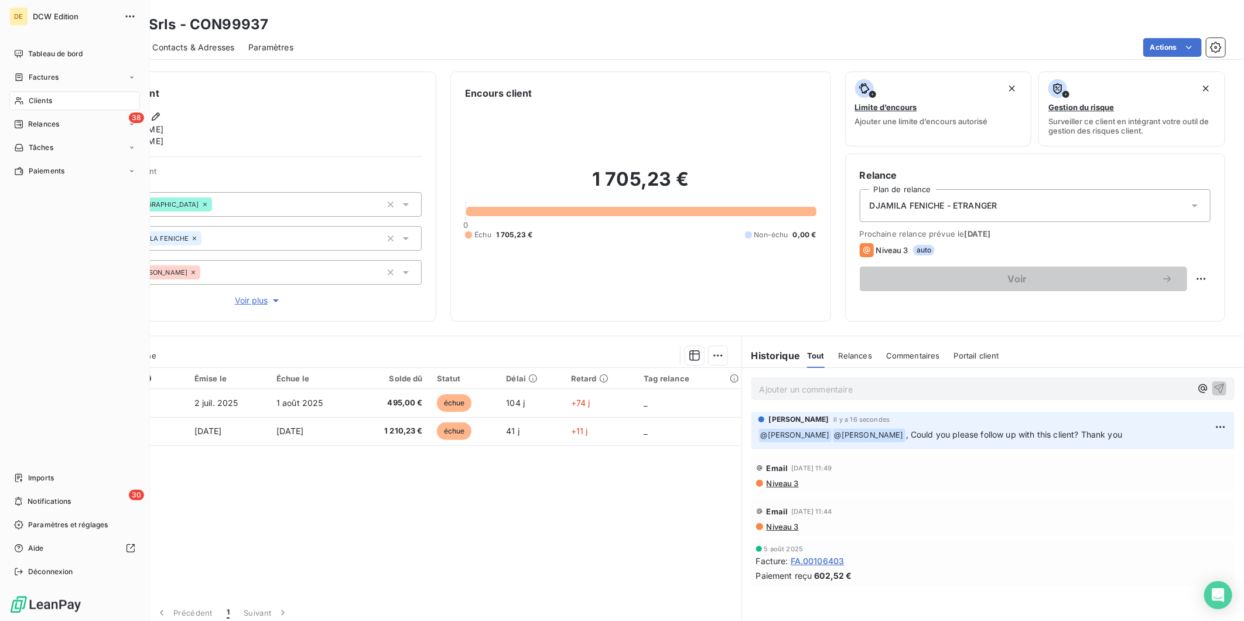
click at [30, 100] on span "Clients" at bounding box center [40, 100] width 23 height 11
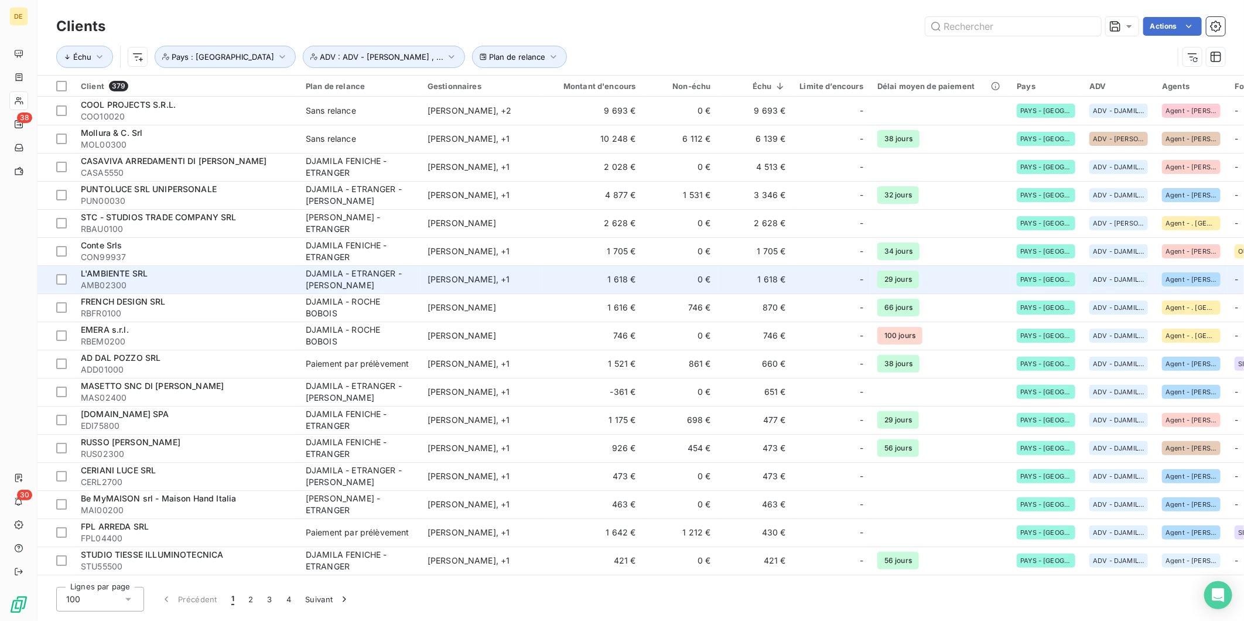
click at [366, 281] on div "DJAMILA - ETRANGER - GIORGIO CANZI" at bounding box center [360, 279] width 108 height 23
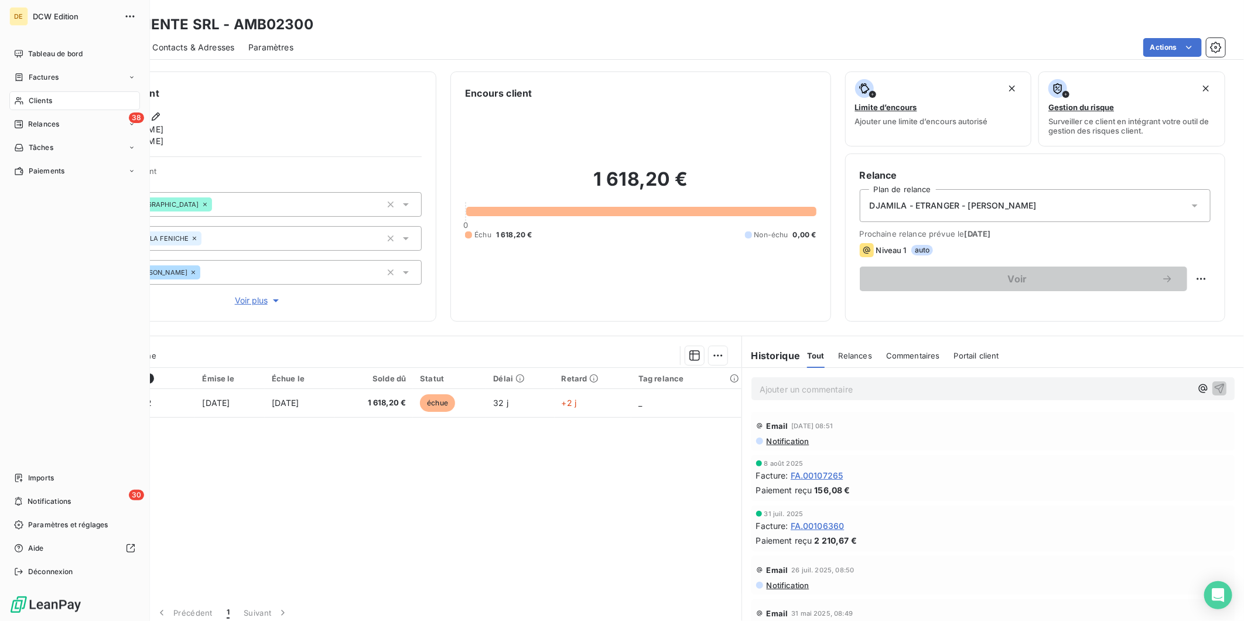
click at [23, 100] on icon at bounding box center [19, 100] width 10 height 9
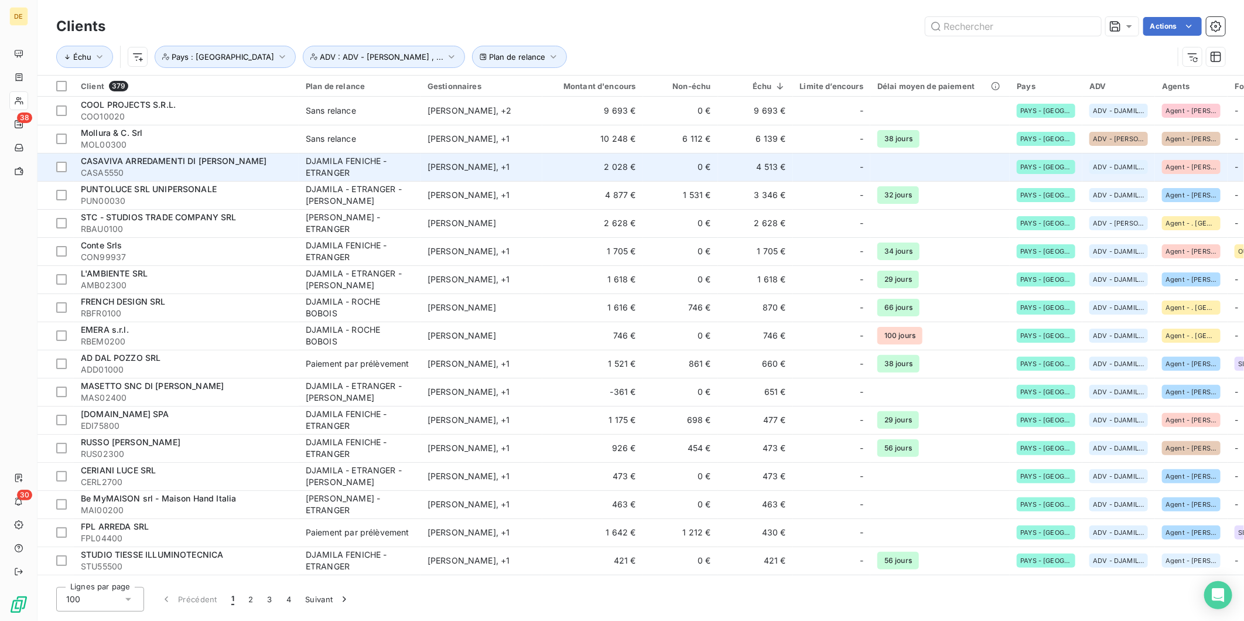
click at [332, 173] on div "DJAMILA FENICHE - ETRANGER" at bounding box center [360, 166] width 108 height 23
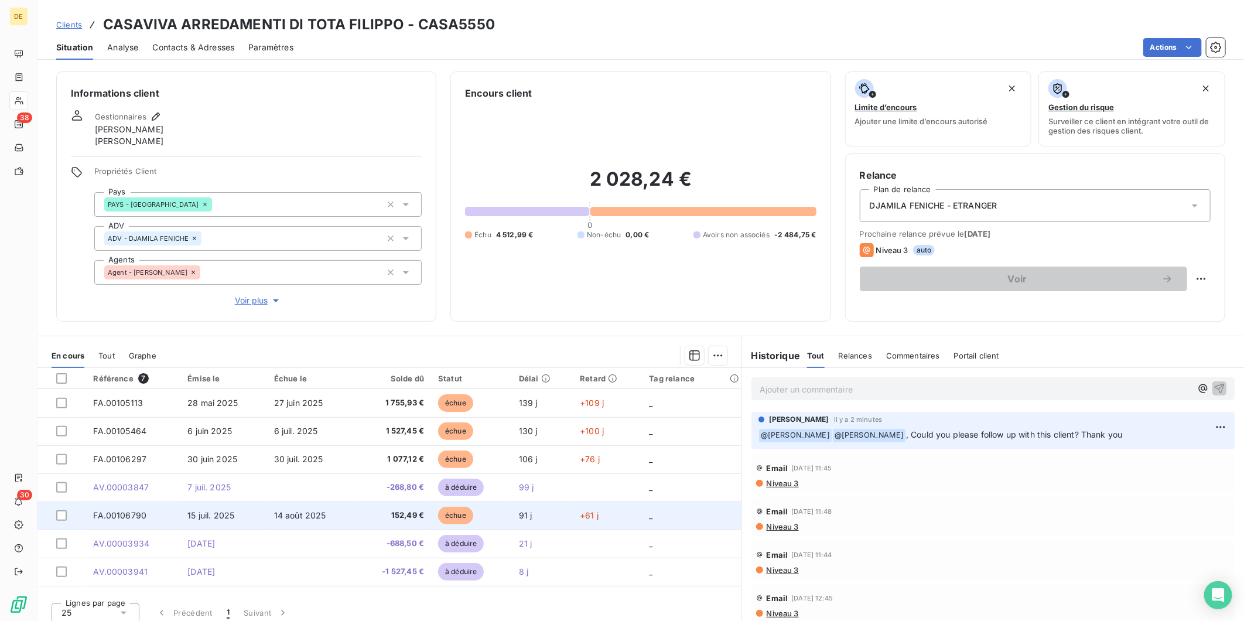
click at [365, 513] on span "152,49 €" at bounding box center [394, 516] width 62 height 12
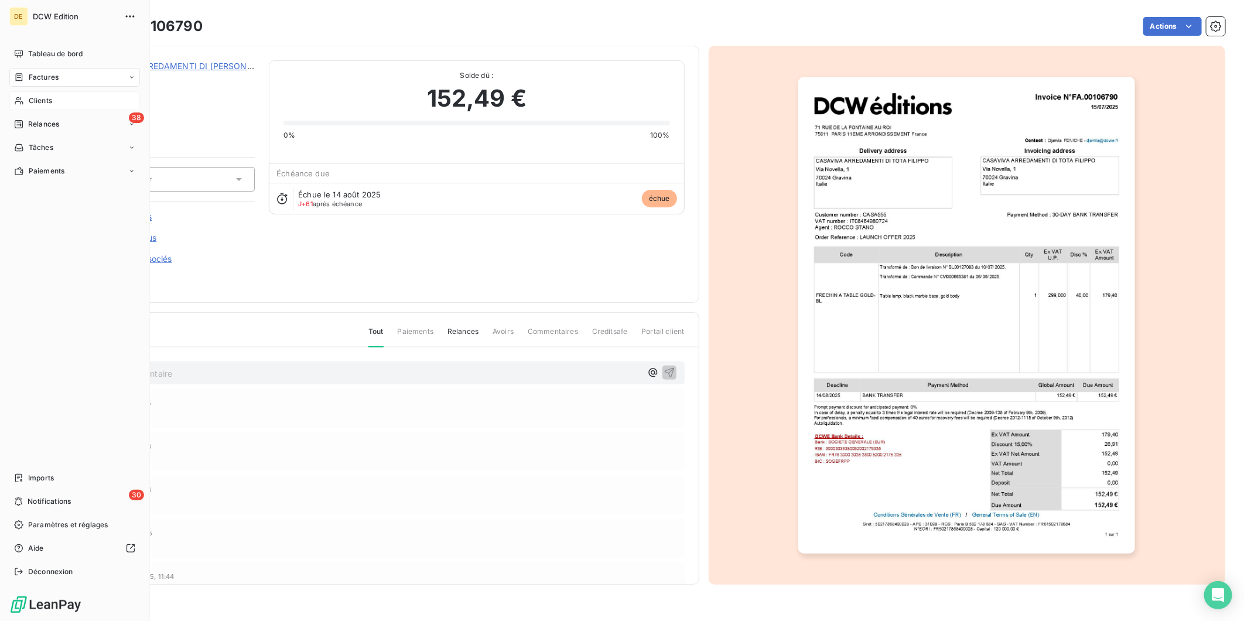
click at [33, 95] on span "Clients" at bounding box center [40, 100] width 23 height 11
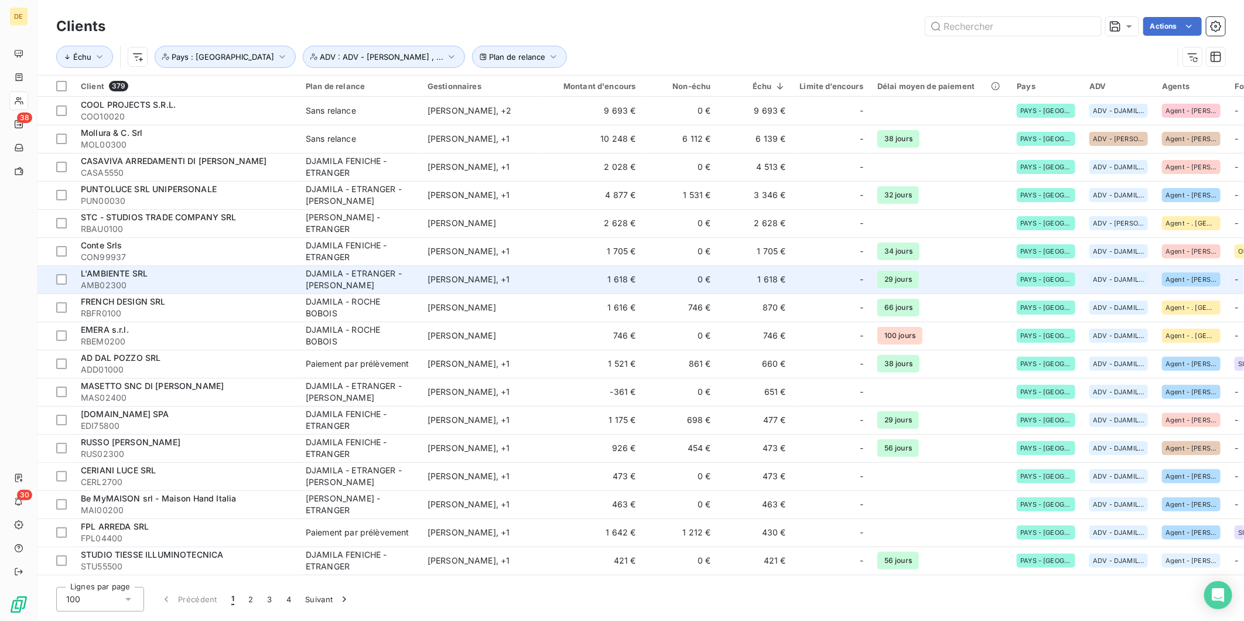
click at [213, 277] on div "L'AMBIENTE SRL" at bounding box center [186, 274] width 211 height 12
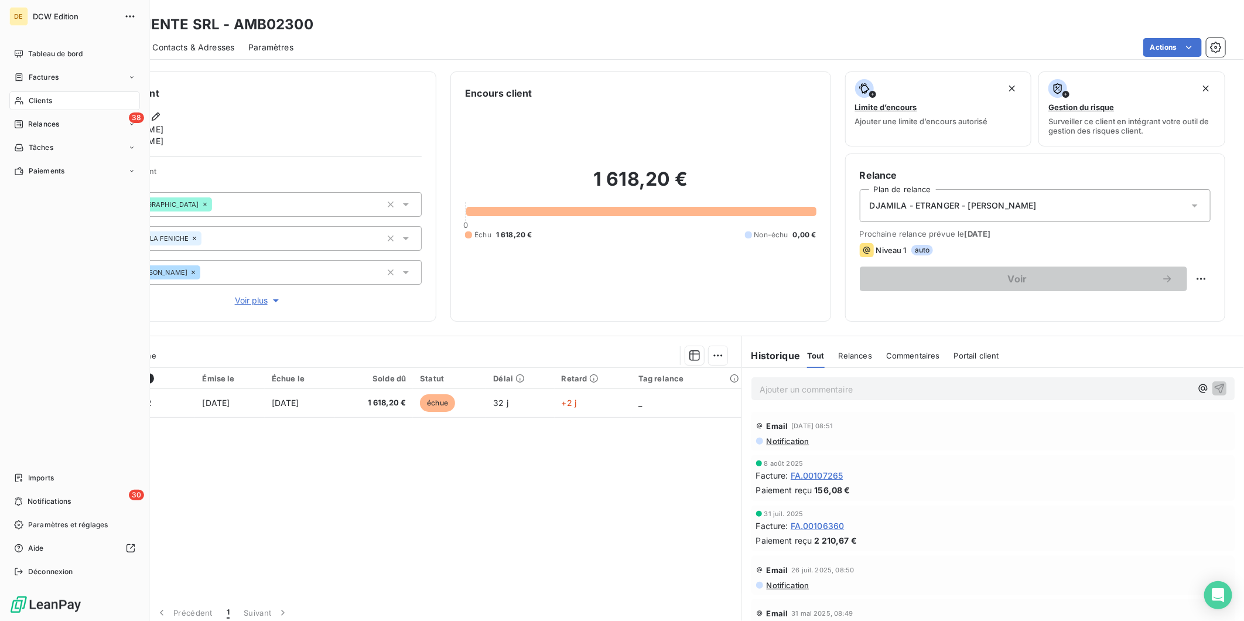
click at [21, 101] on icon at bounding box center [19, 100] width 10 height 9
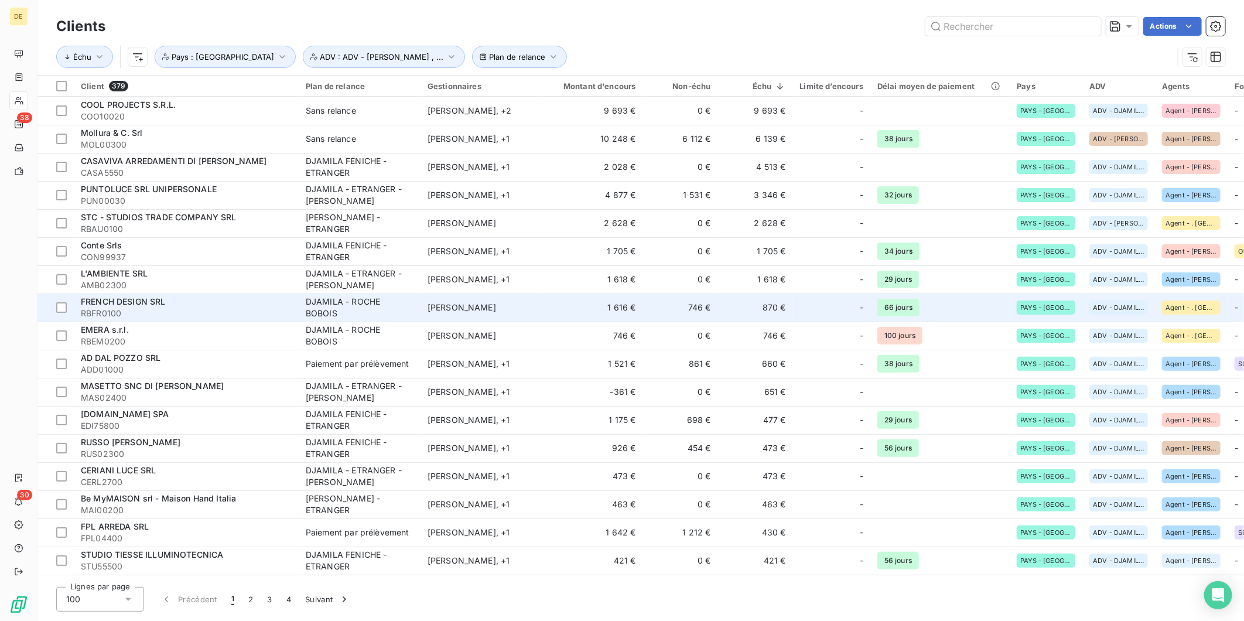
click at [332, 307] on div "DJAMILA - ROCHE BOBOIS" at bounding box center [360, 307] width 108 height 23
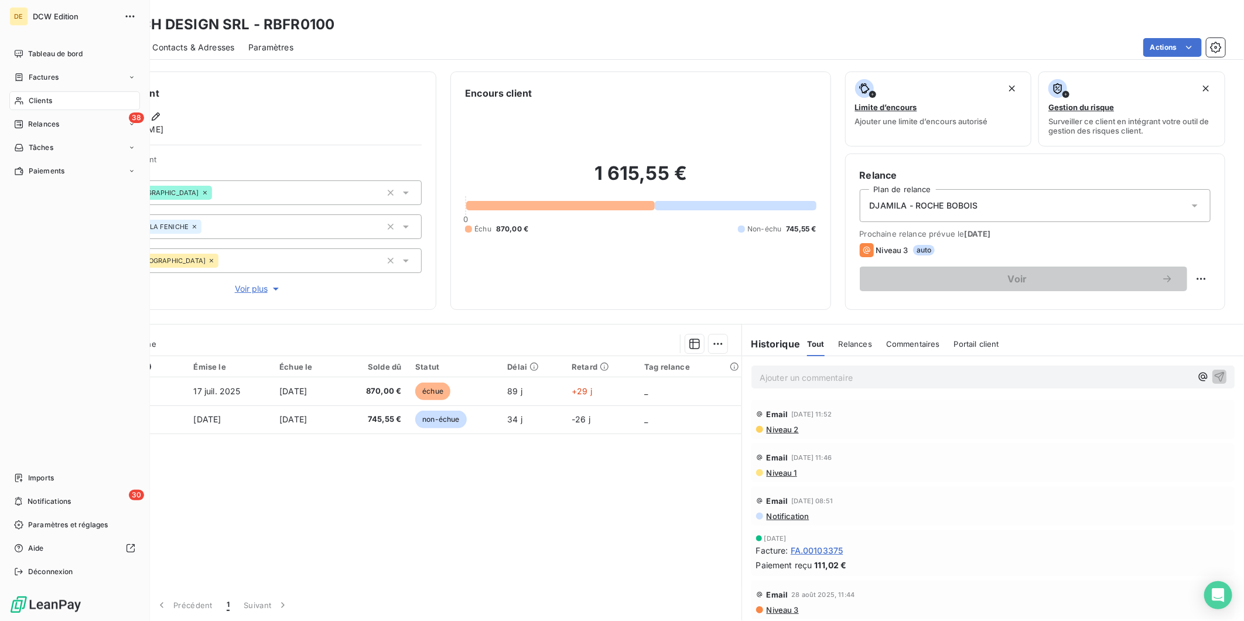
click at [43, 103] on span "Clients" at bounding box center [40, 100] width 23 height 11
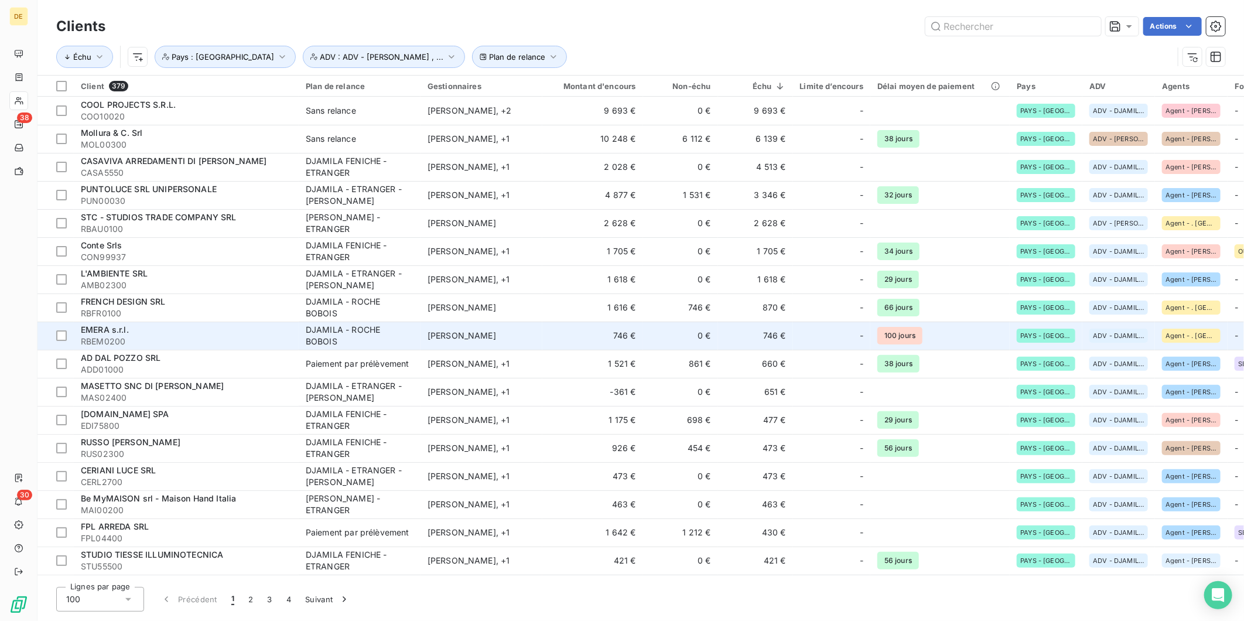
click at [346, 326] on div "DJAMILA - ROCHE BOBOIS" at bounding box center [360, 335] width 108 height 23
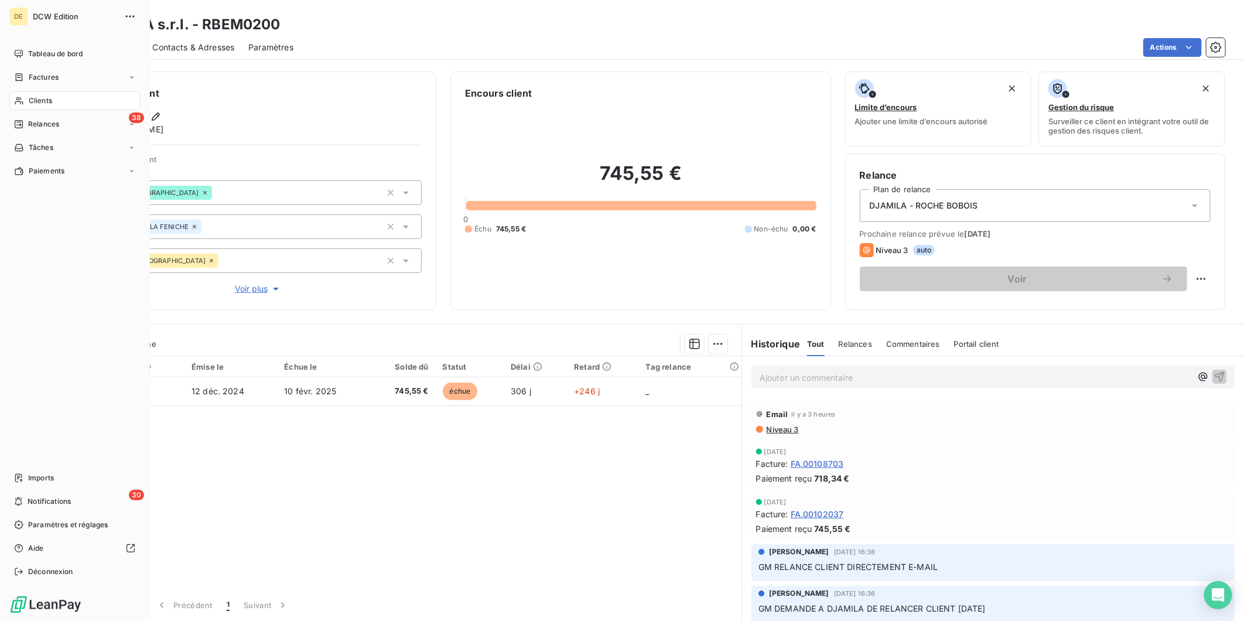
click at [33, 102] on span "Clients" at bounding box center [40, 100] width 23 height 11
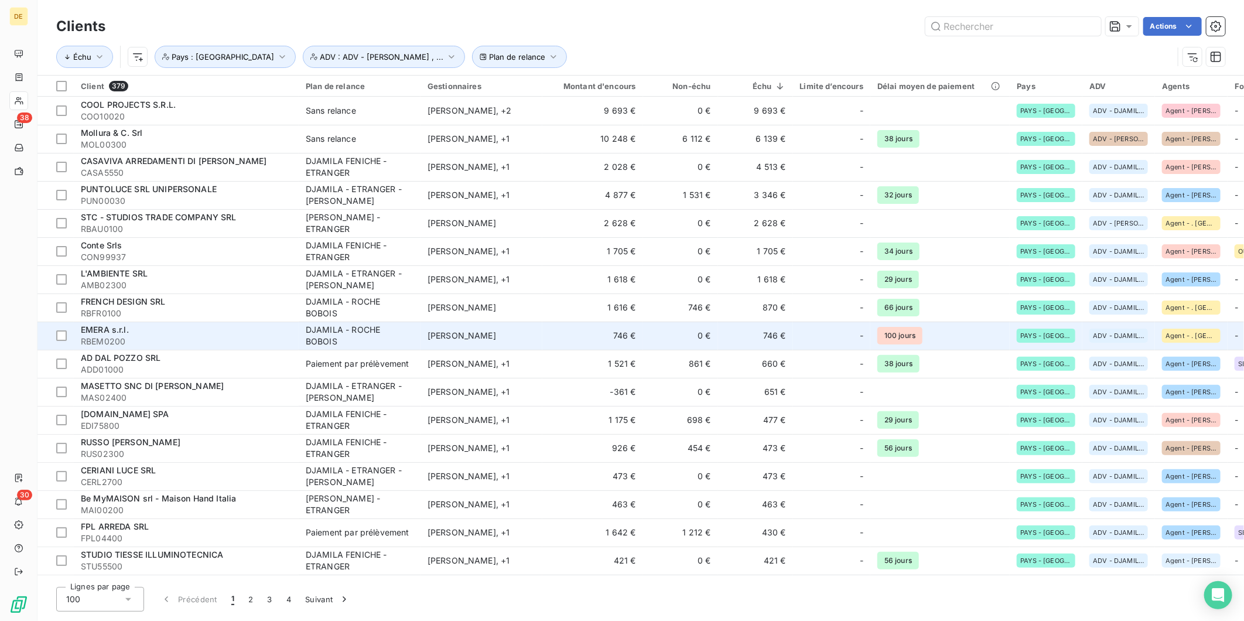
click at [357, 335] on div "DJAMILA - ROCHE BOBOIS" at bounding box center [360, 335] width 108 height 23
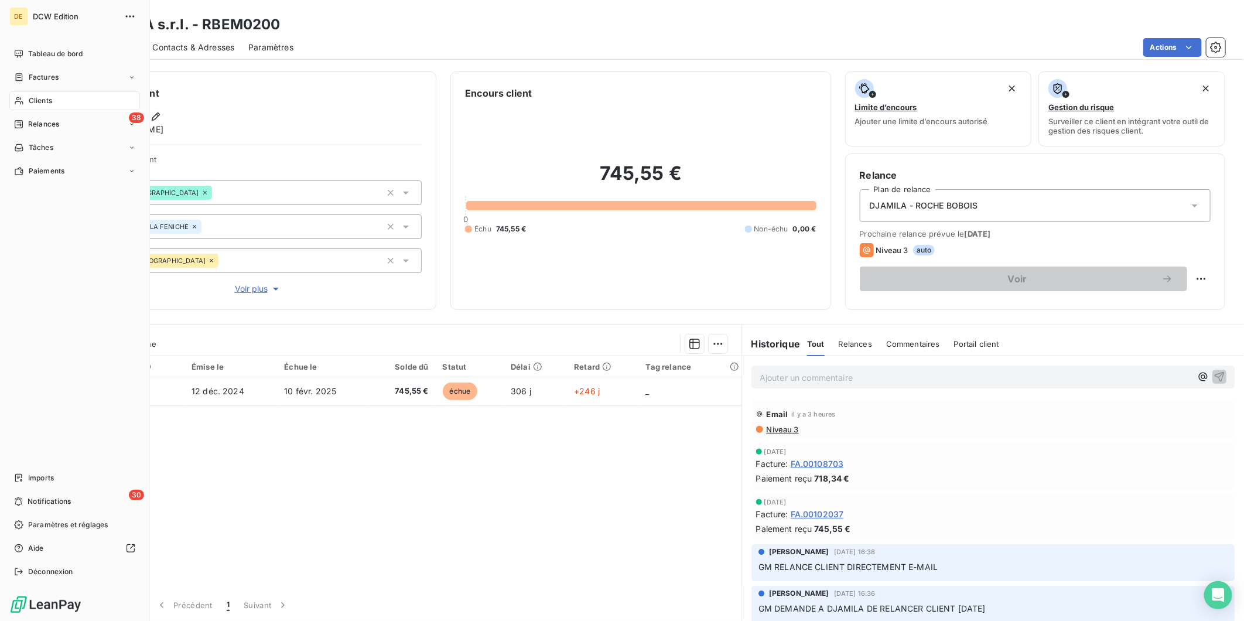
click at [37, 97] on span "Clients" at bounding box center [40, 100] width 23 height 11
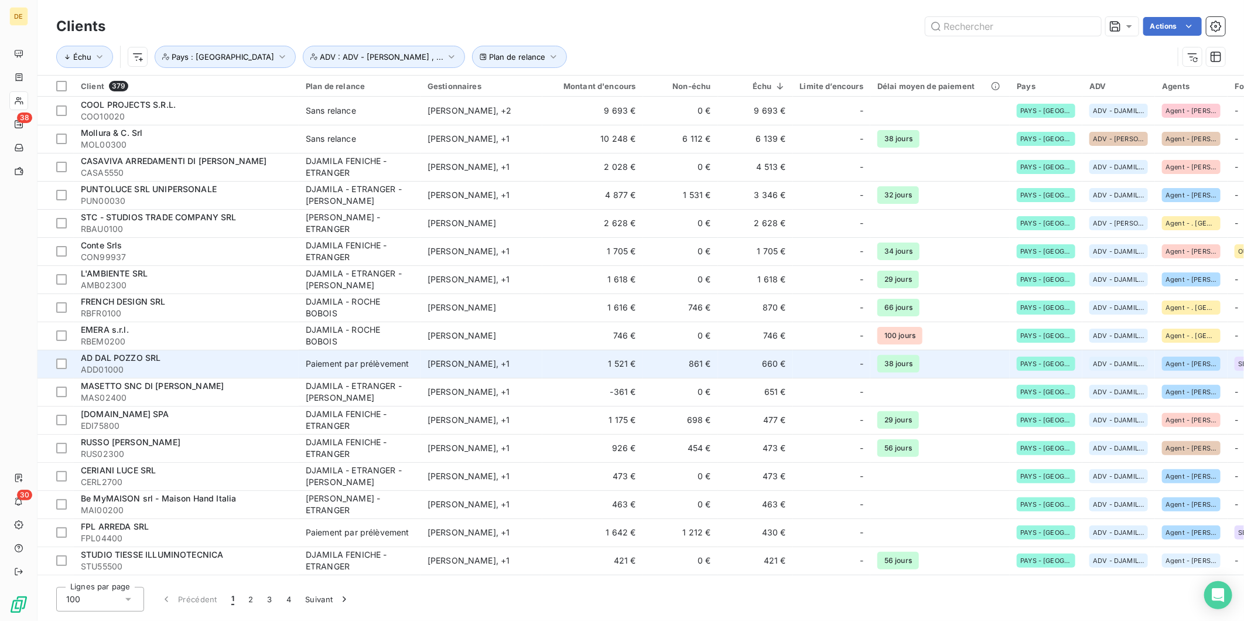
click at [342, 360] on div "Paiement par prélèvement" at bounding box center [358, 364] width 104 height 12
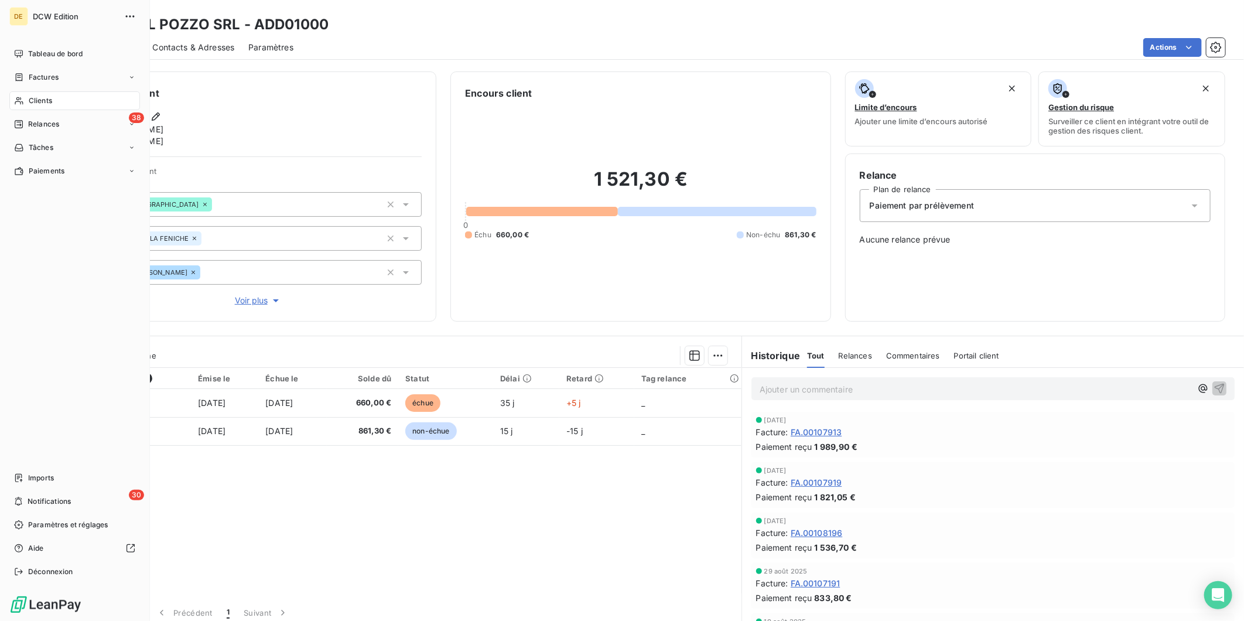
click at [34, 102] on span "Clients" at bounding box center [40, 100] width 23 height 11
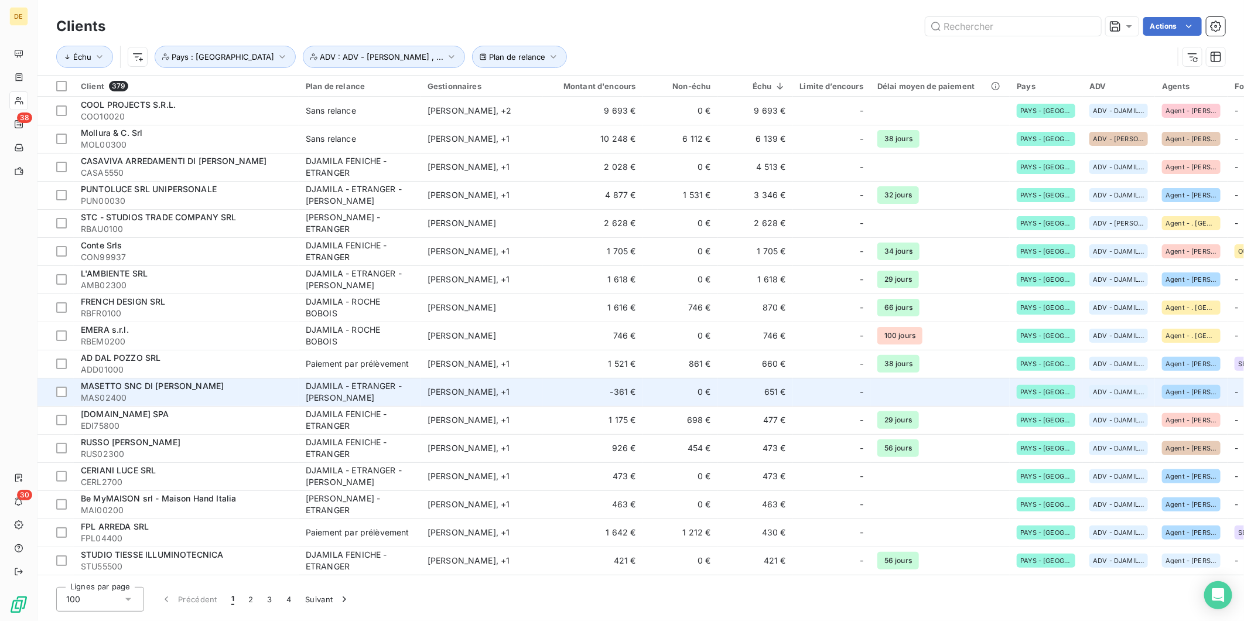
click at [336, 390] on div "DJAMILA - ETRANGER - GIORGIO CANZI" at bounding box center [360, 391] width 108 height 23
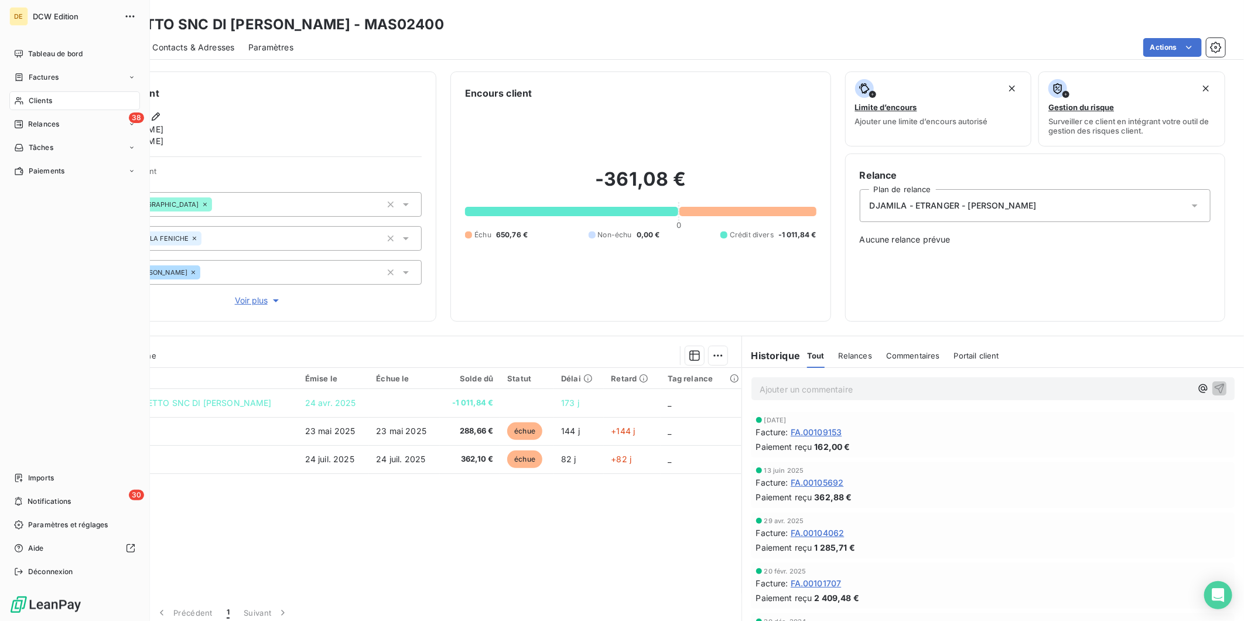
click at [36, 98] on span "Clients" at bounding box center [40, 100] width 23 height 11
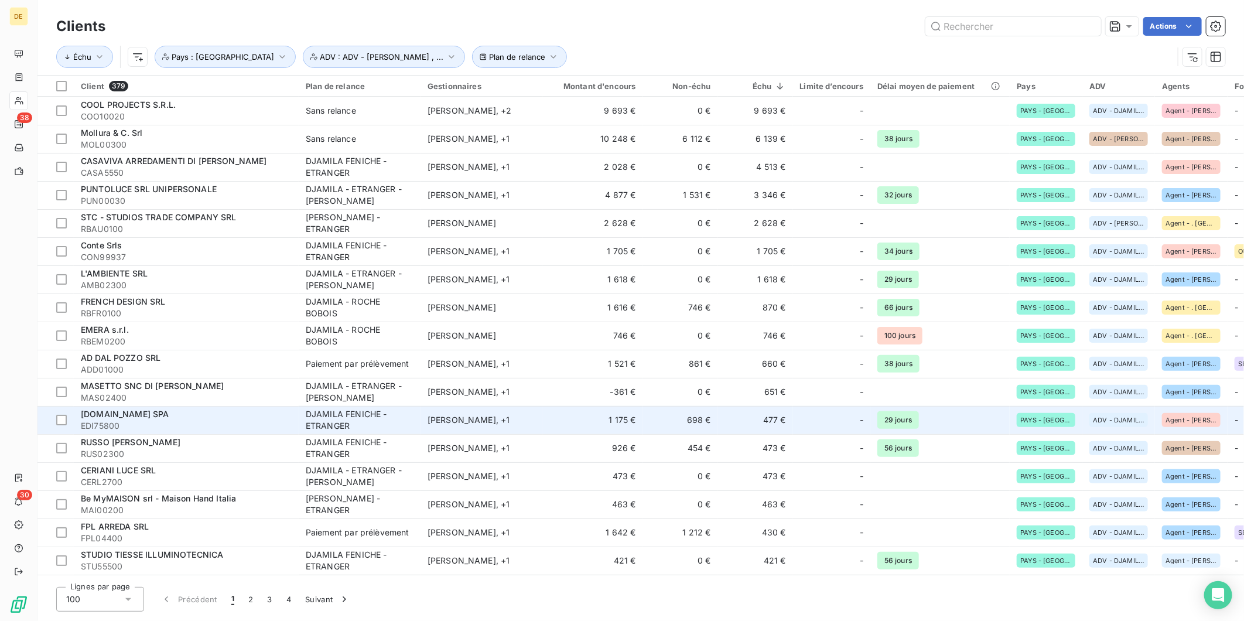
click at [269, 407] on td "EDILPORTALE.COM SPA EDI75800" at bounding box center [186, 420] width 225 height 28
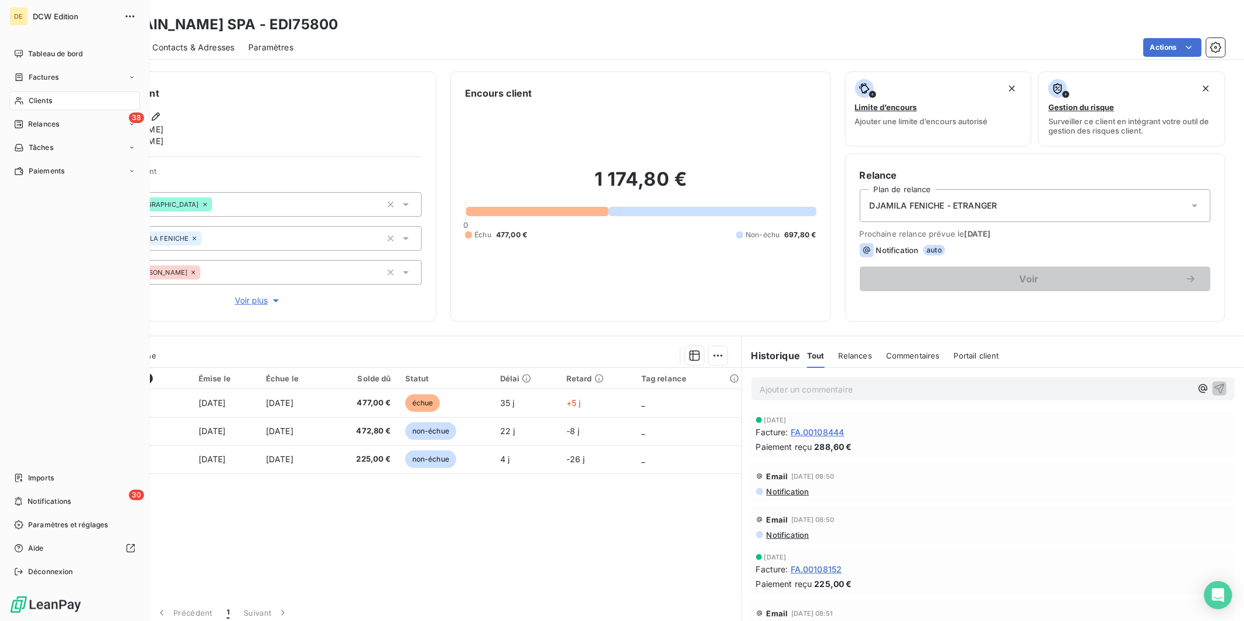
click at [29, 104] on span "Clients" at bounding box center [40, 100] width 23 height 11
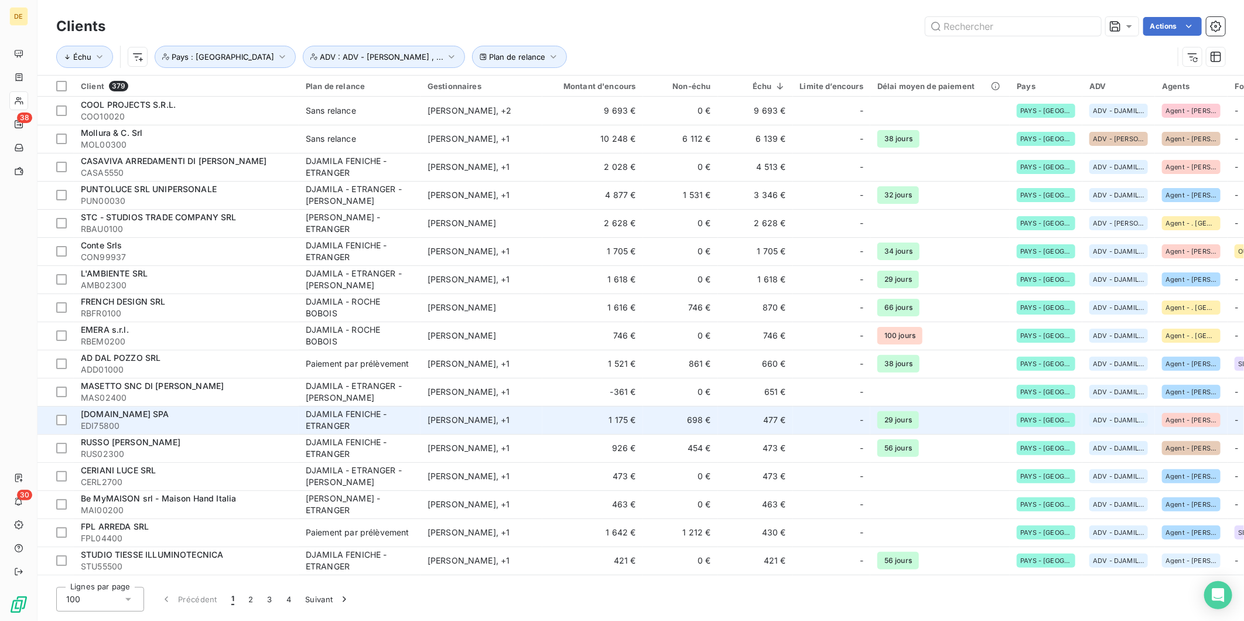
click at [337, 418] on div "DJAMILA FENICHE - ETRANGER" at bounding box center [360, 419] width 108 height 23
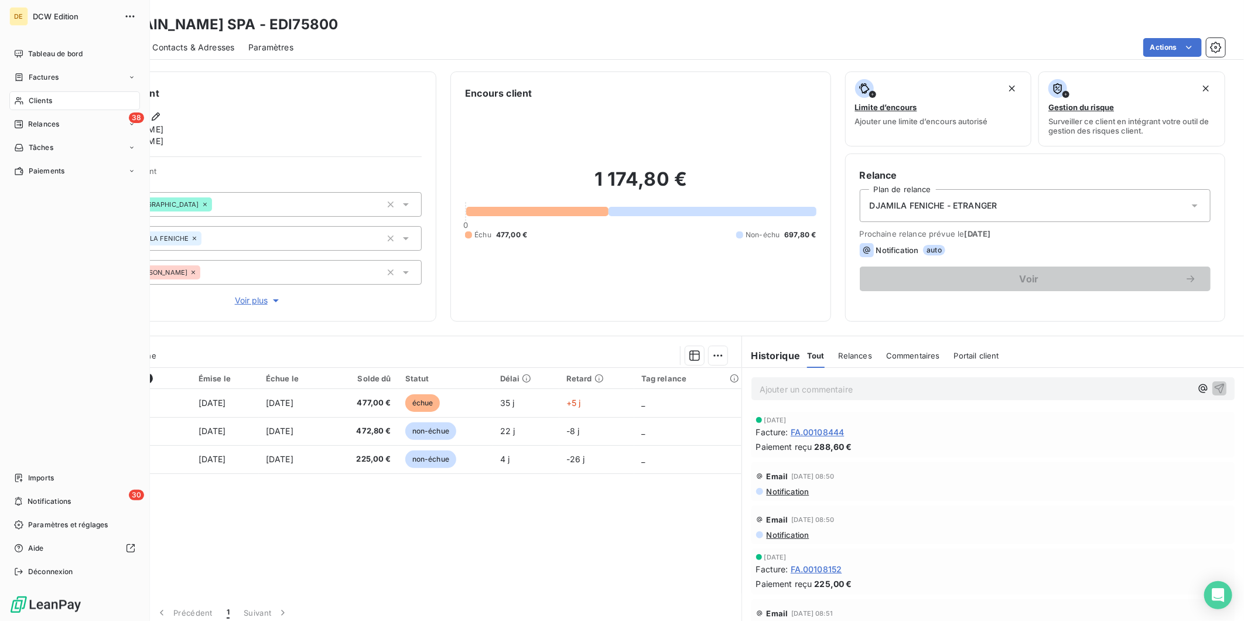
click at [30, 98] on span "Clients" at bounding box center [40, 100] width 23 height 11
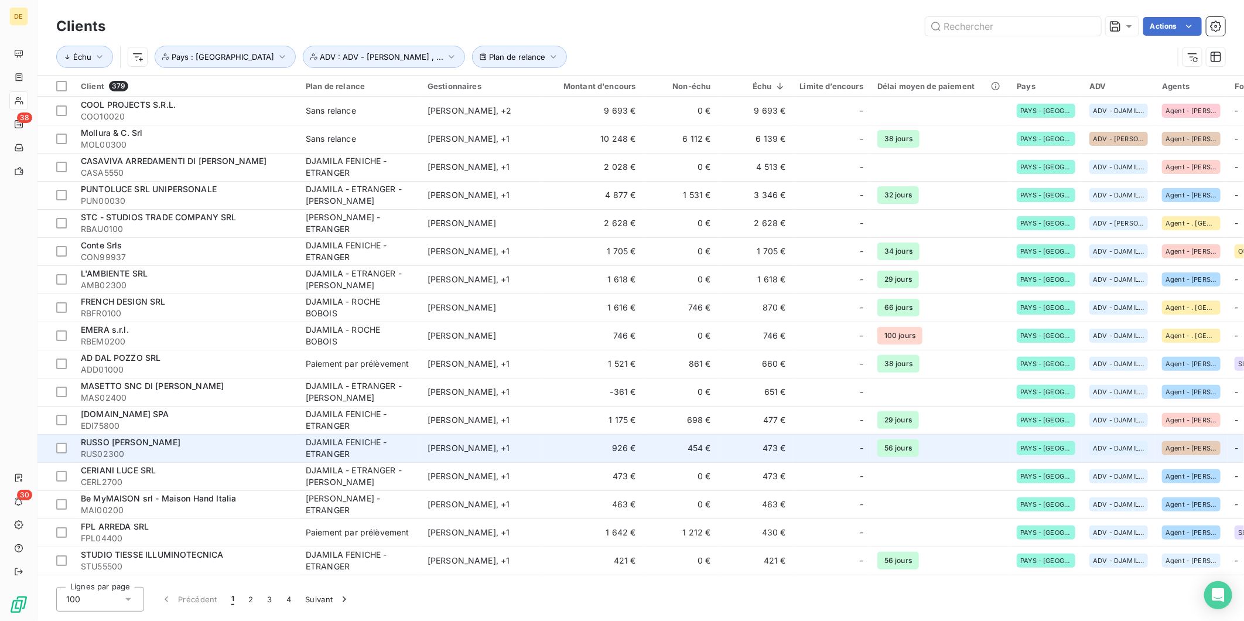
click at [421, 449] on td "Djamila Feniche , + 1" at bounding box center [482, 448] width 122 height 28
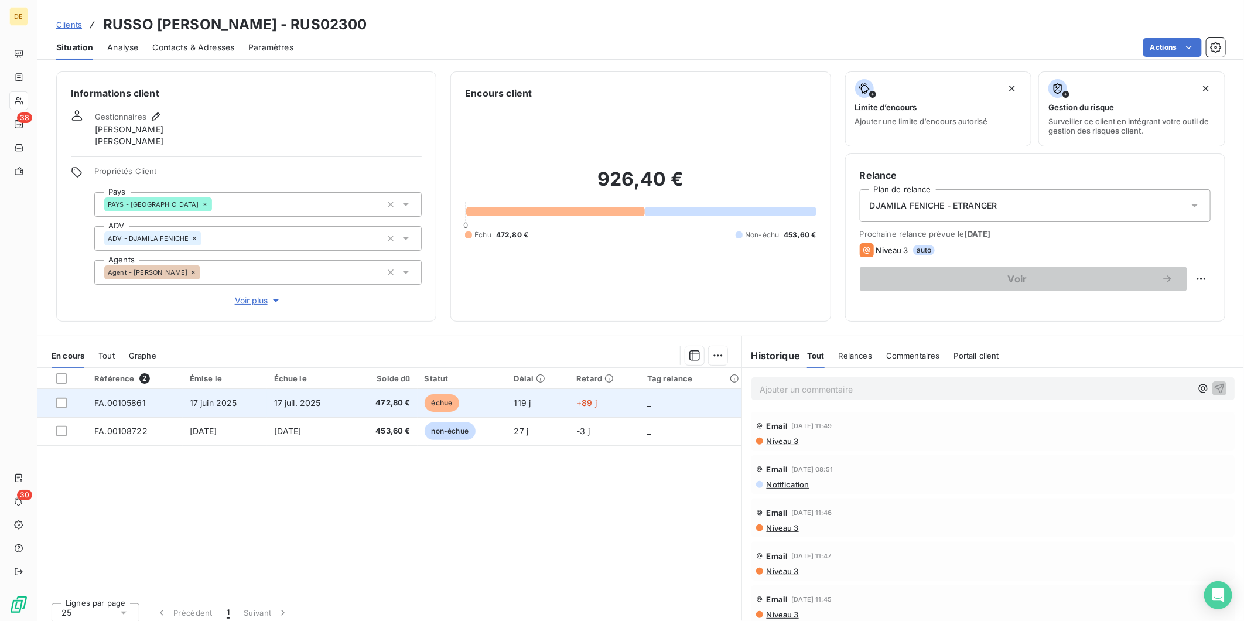
click at [318, 403] on span "17 juil. 2025" at bounding box center [297, 403] width 47 height 10
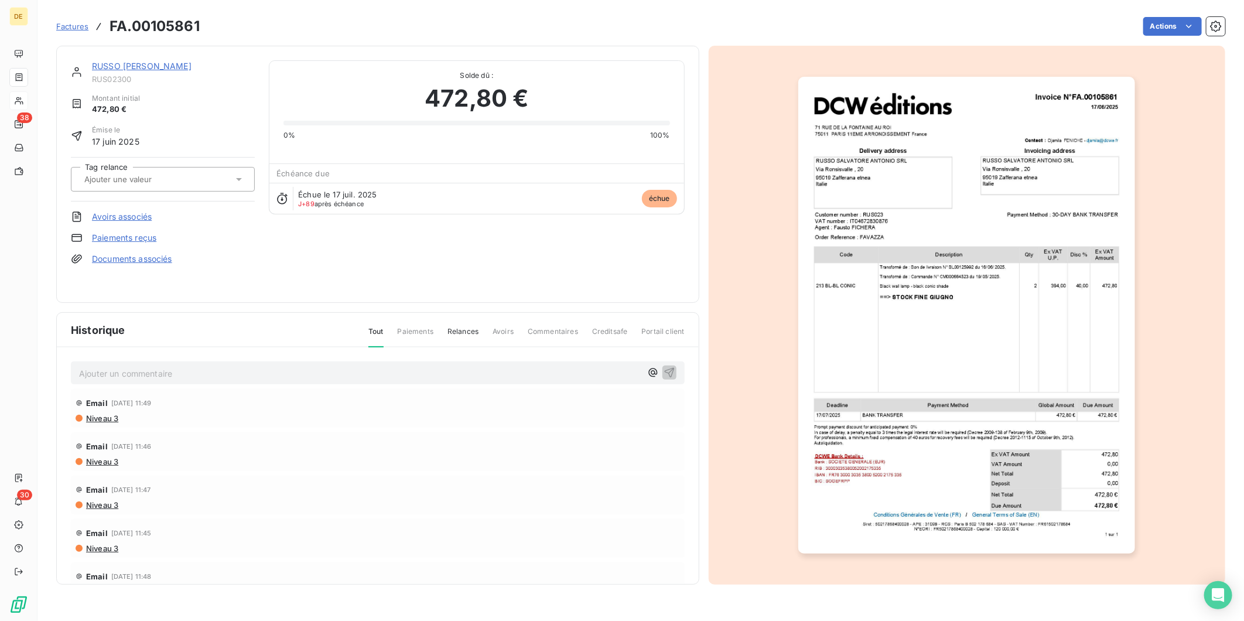
click at [940, 251] on img "button" at bounding box center [967, 315] width 337 height 477
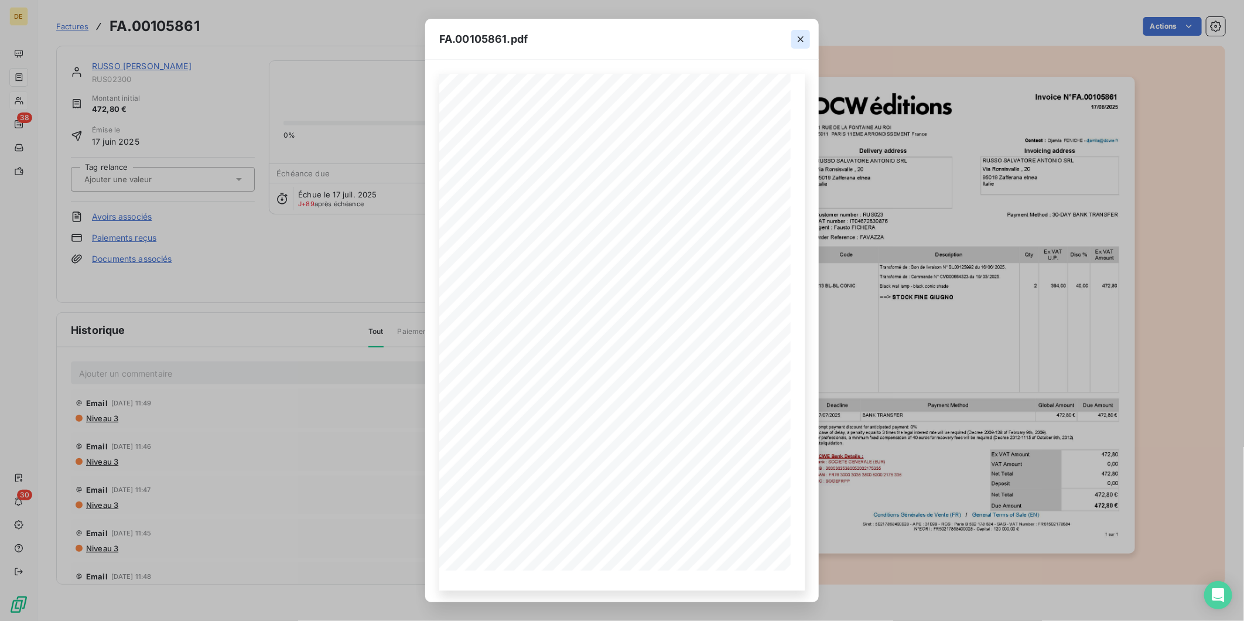
click at [799, 39] on icon "button" at bounding box center [801, 39] width 12 height 12
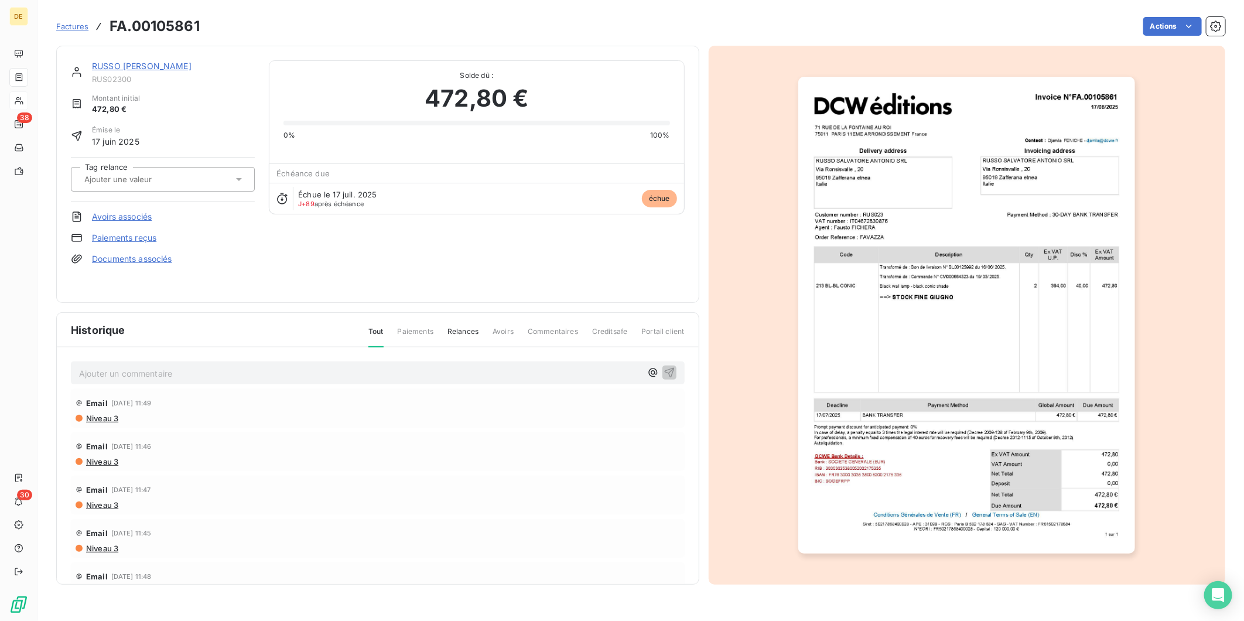
click at [132, 62] on link "RUSSO SALVATORE ANTONIO SRL" at bounding box center [142, 66] width 100 height 10
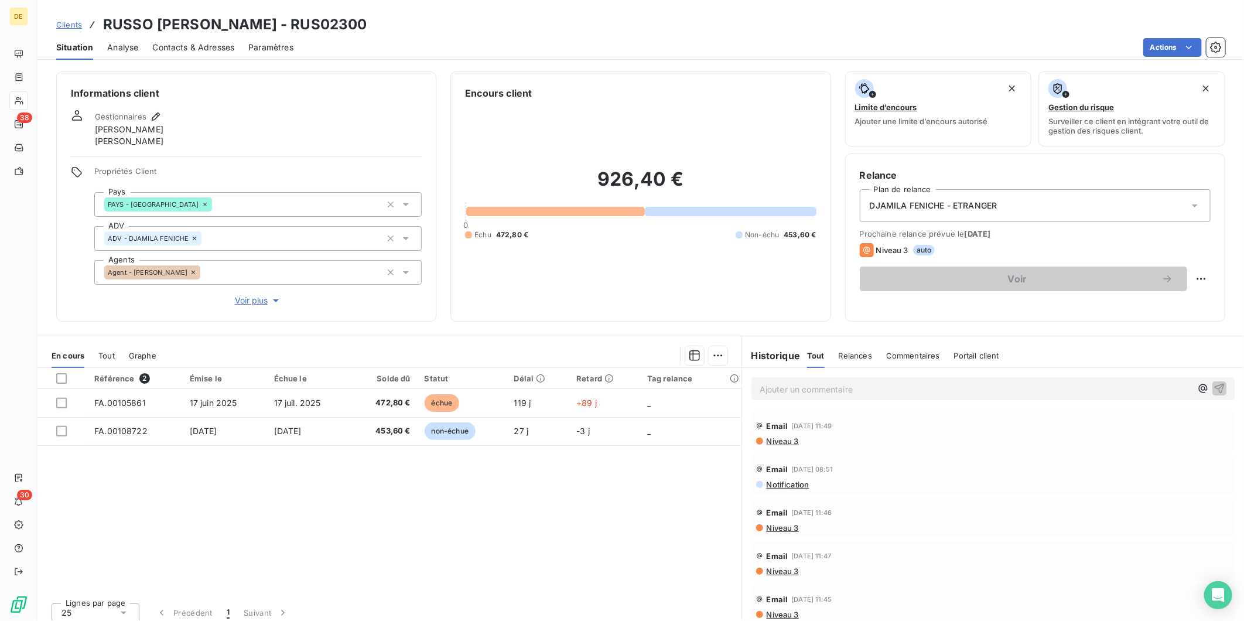
click at [247, 301] on span "Voir plus" at bounding box center [258, 301] width 47 height 12
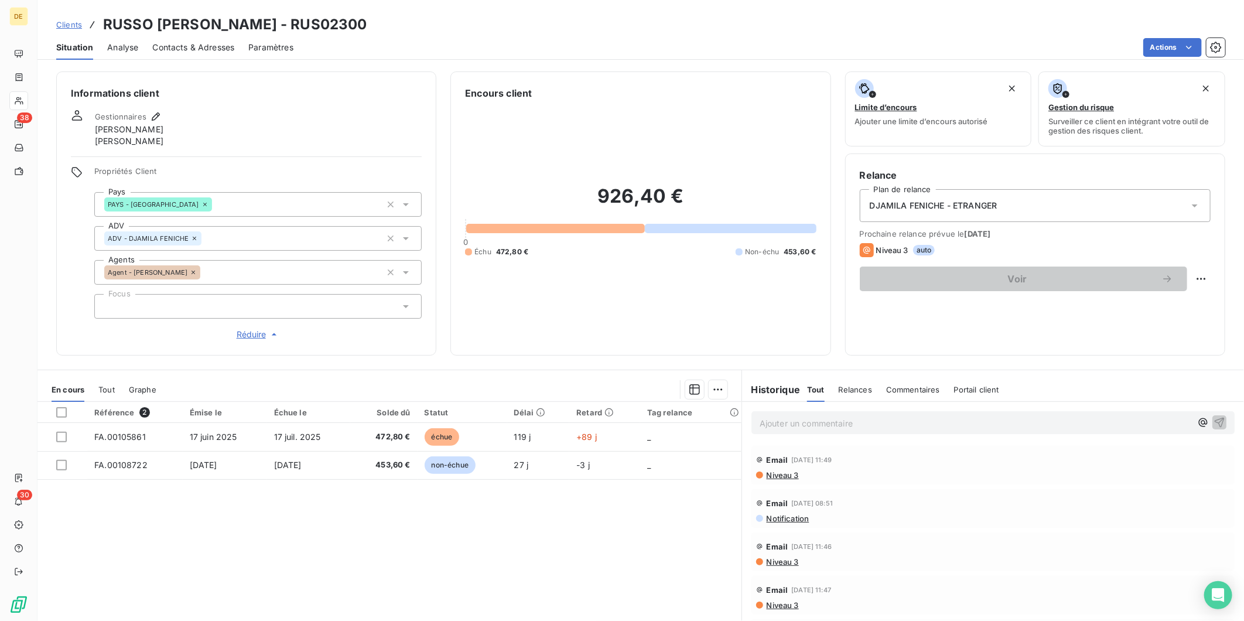
click at [775, 423] on p "Ajouter un commentaire ﻿" at bounding box center [976, 423] width 432 height 15
click at [663, 541] on div "Référence 2 Émise le Échue le Solde dû Statut Délai Retard Tag relance FA.00105…" at bounding box center [389, 515] width 704 height 226
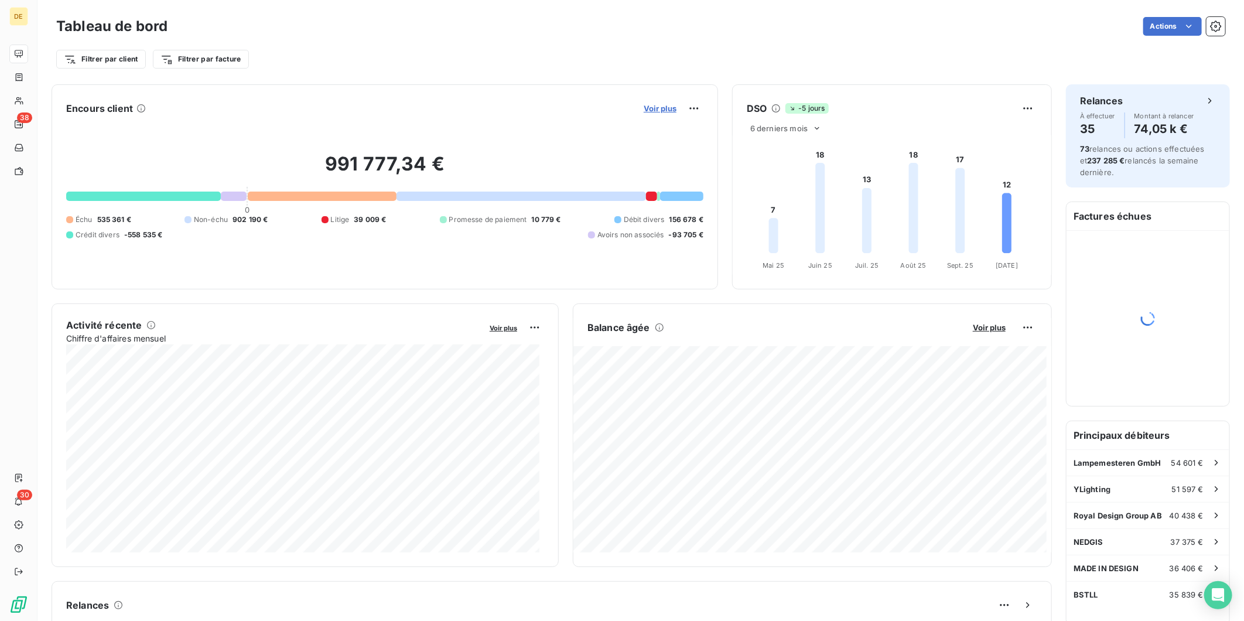
click at [658, 106] on span "Voir plus" at bounding box center [660, 108] width 33 height 9
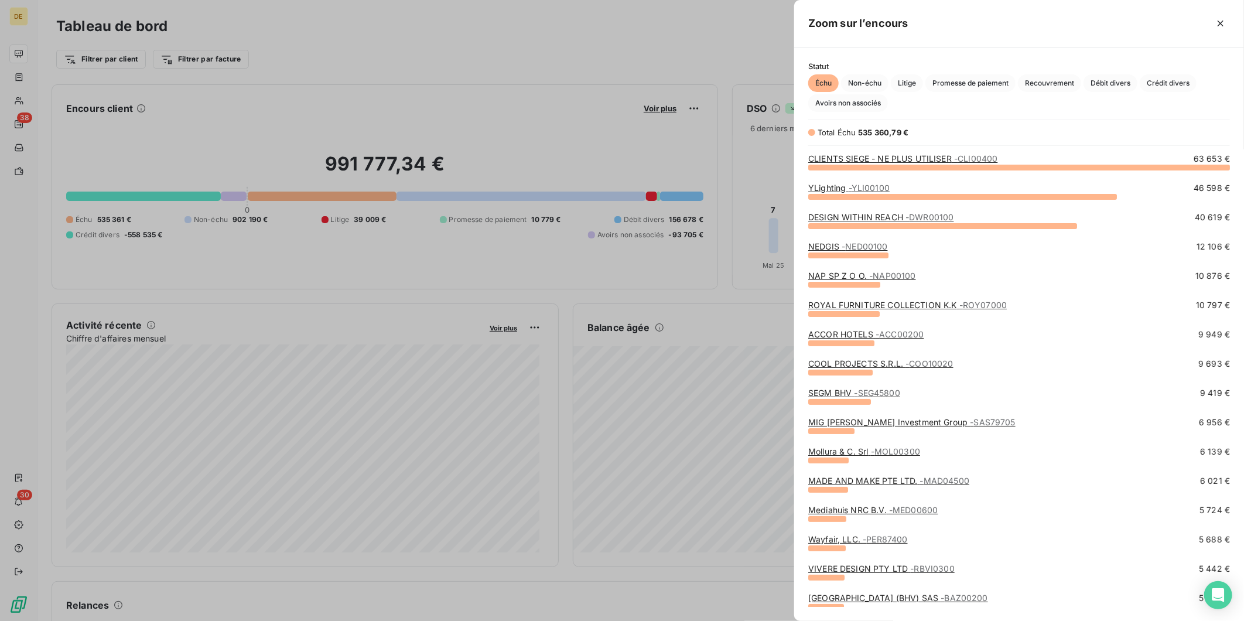
scroll to position [443, 440]
